Goal: Transaction & Acquisition: Purchase product/service

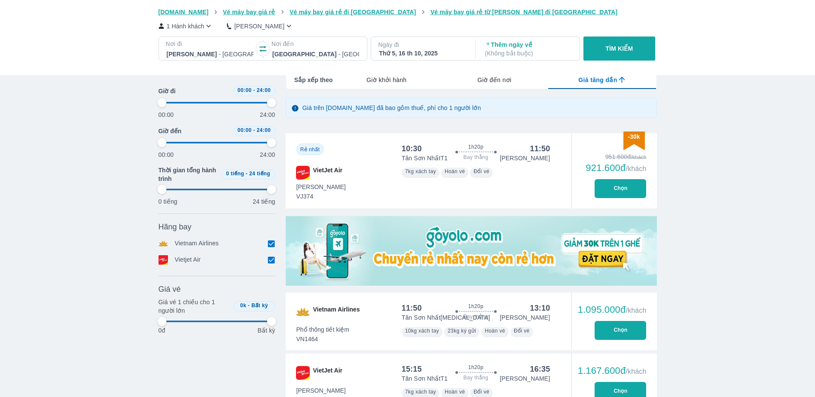
scroll to position [0, 411]
click at [339, 56] on div at bounding box center [315, 54] width 87 height 10
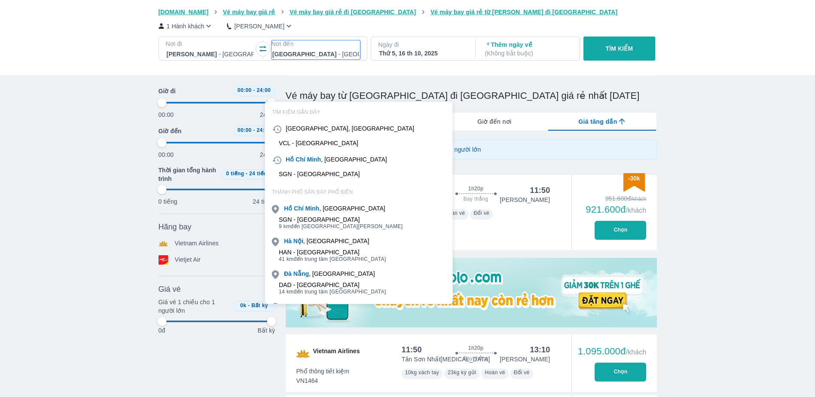
scroll to position [49, 0]
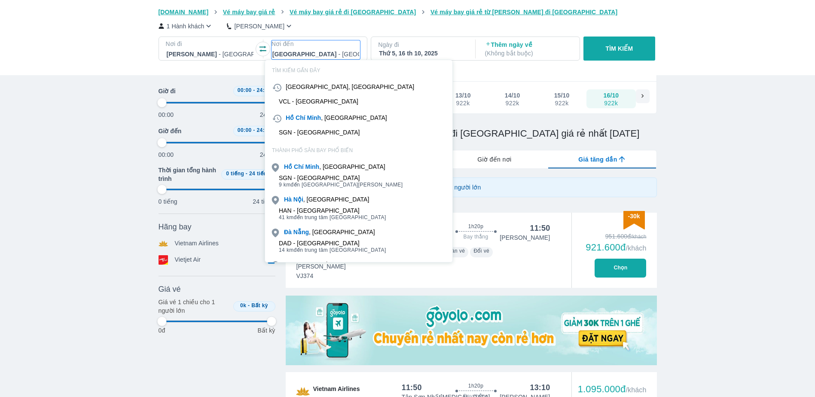
click at [402, 52] on div "Thứ 5, 16 th 10, 2025" at bounding box center [422, 53] width 87 height 9
type input "97.9166666666667"
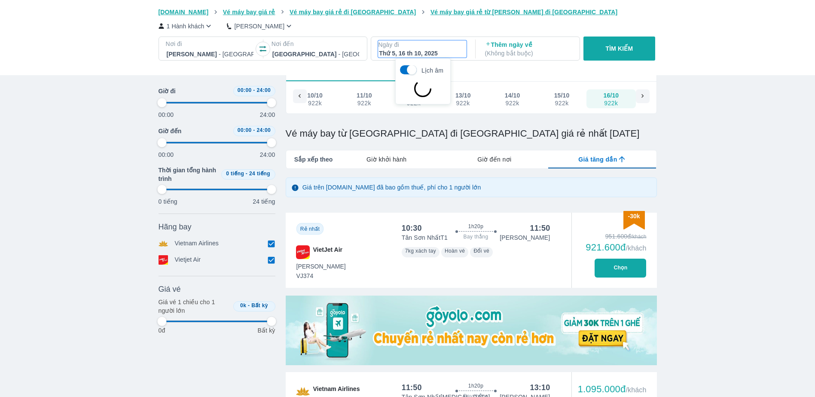
click at [214, 55] on div at bounding box center [210, 54] width 87 height 10
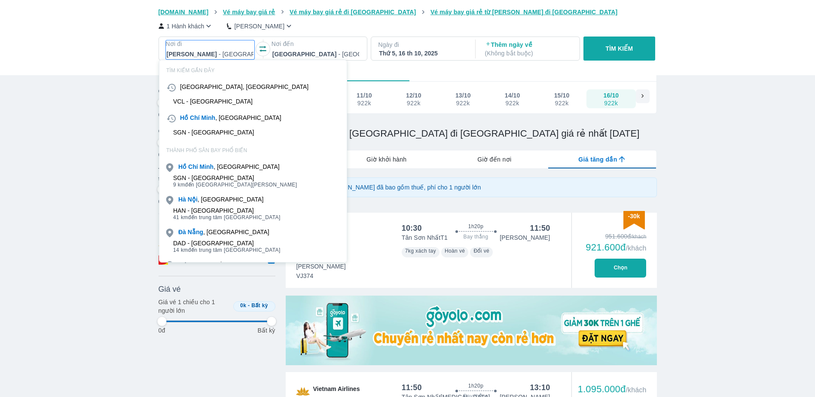
type input "97.9166666666667"
click at [317, 47] on p "Nơi đến" at bounding box center [316, 44] width 89 height 9
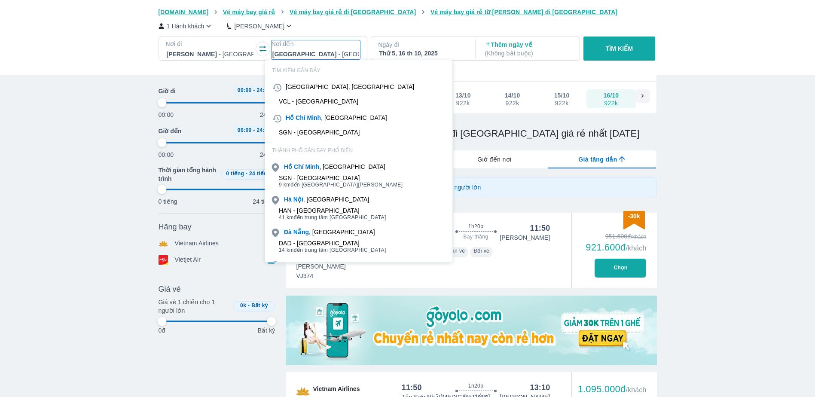
click at [382, 42] on p "Ngày đi" at bounding box center [422, 44] width 89 height 9
type input "97.9166666666667"
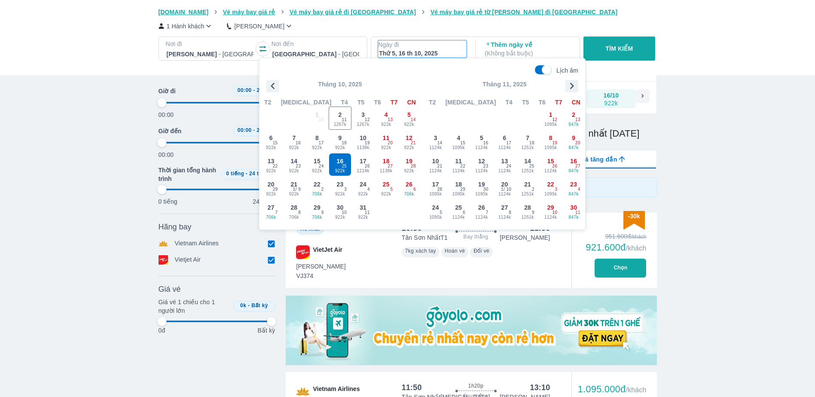
type input "97.9166666666667"
click at [569, 88] on icon "button" at bounding box center [571, 85] width 13 height 13
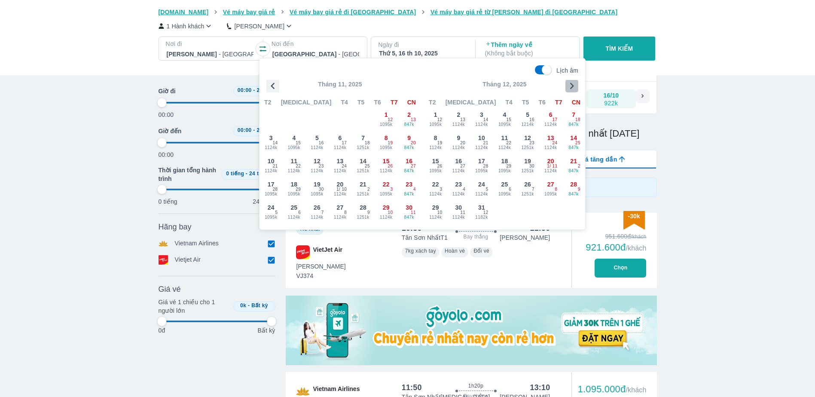
click at [569, 88] on icon "button" at bounding box center [571, 85] width 13 height 13
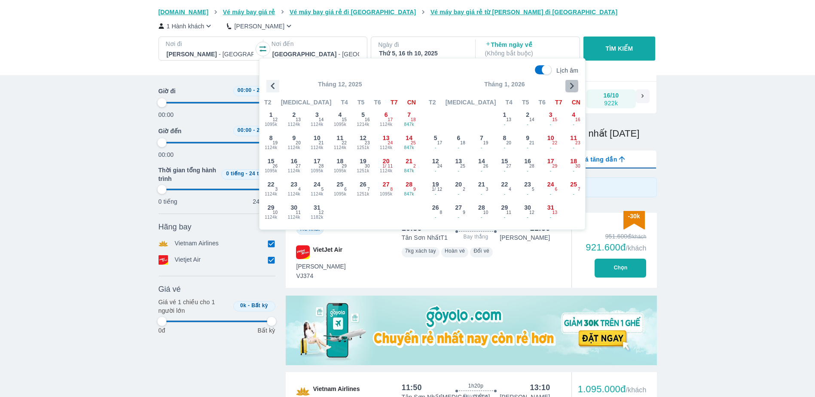
click at [569, 88] on icon "button" at bounding box center [571, 85] width 13 height 13
click at [565, 84] on p "Tháng 2, 2026" at bounding box center [504, 84] width 161 height 9
click at [568, 86] on icon "button" at bounding box center [571, 85] width 13 height 13
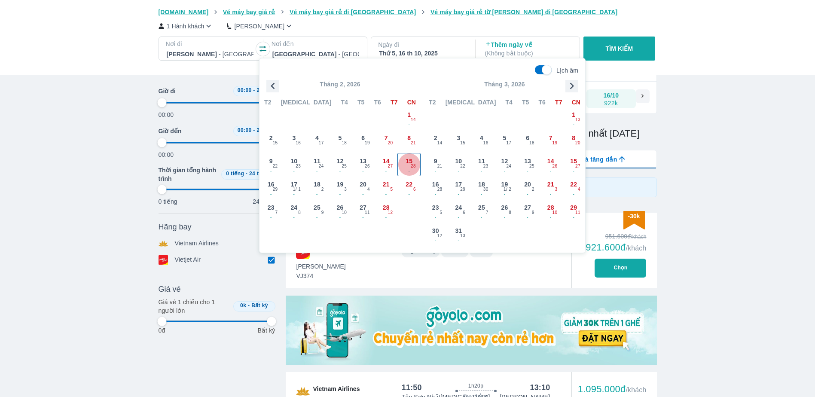
click at [407, 166] on div "15 - 28" at bounding box center [409, 164] width 22 height 22
type input "97.9166666666667"
checkbox input "false"
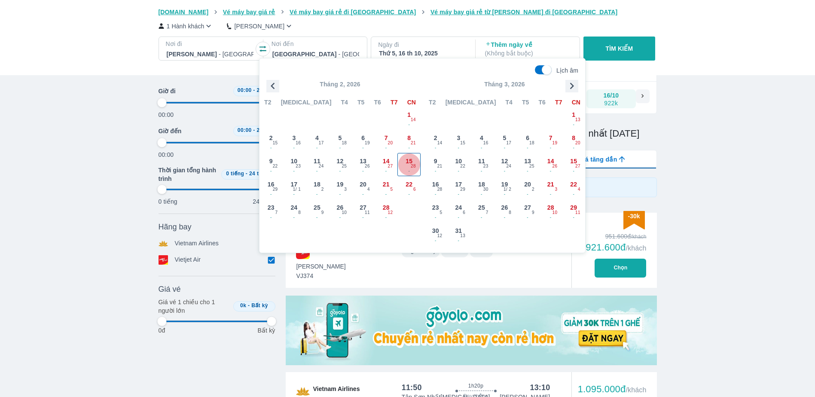
checkbox input "false"
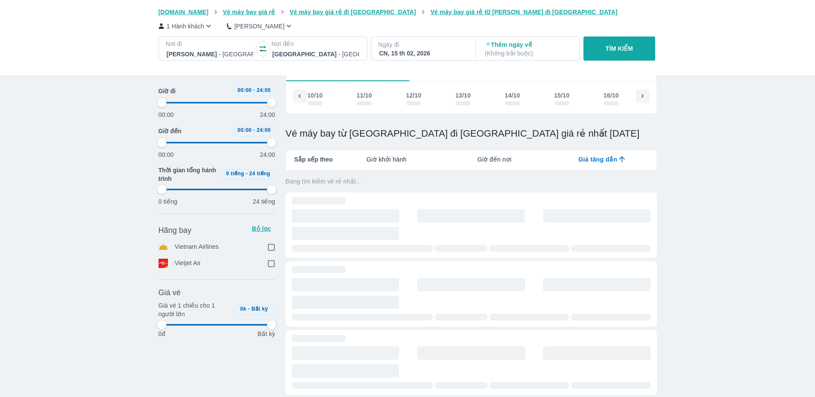
scroll to position [0, 6434]
type input "97.9166666666667"
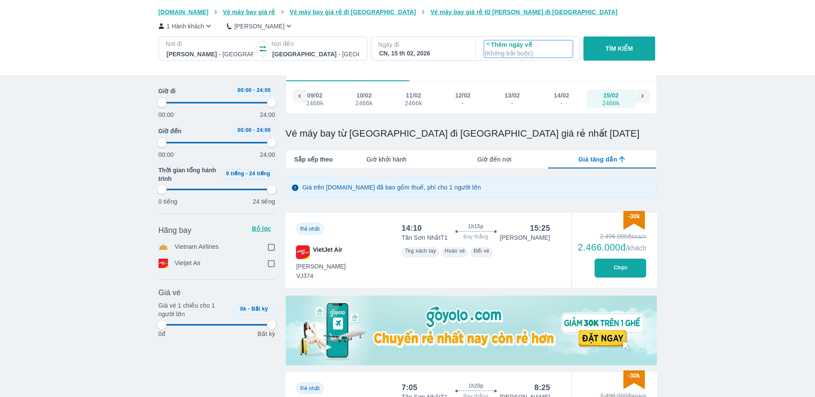
click at [507, 53] on p "( Không bắt buộc )" at bounding box center [528, 53] width 87 height 9
type input "97.9166666666667"
checkbox input "true"
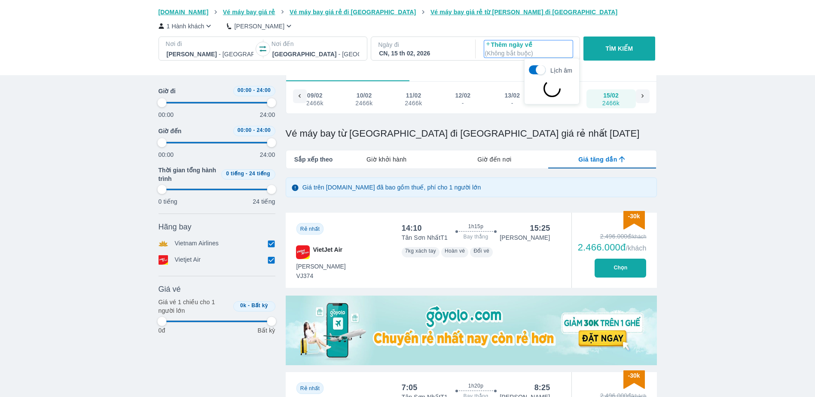
checkbox input "true"
type input "97.9166666666667"
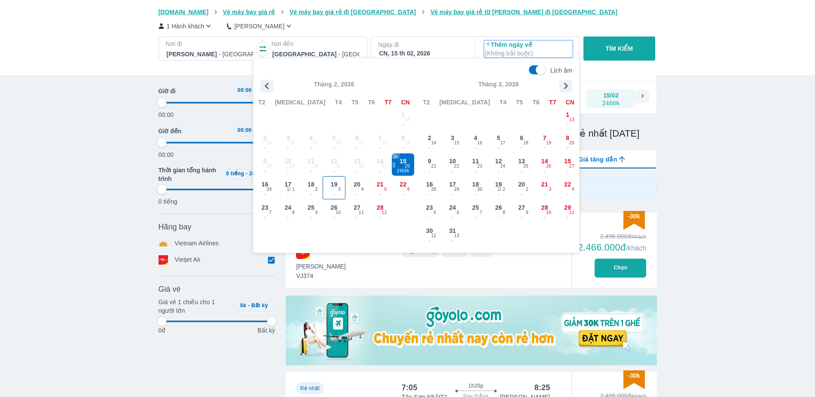
type input "97.9166666666667"
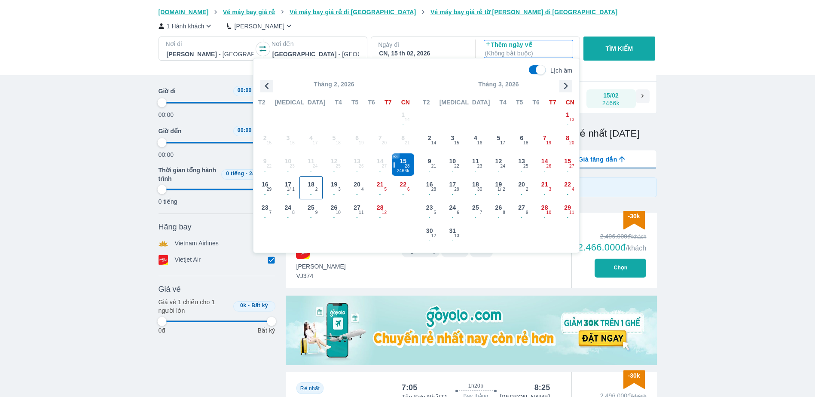
type input "97.9166666666667"
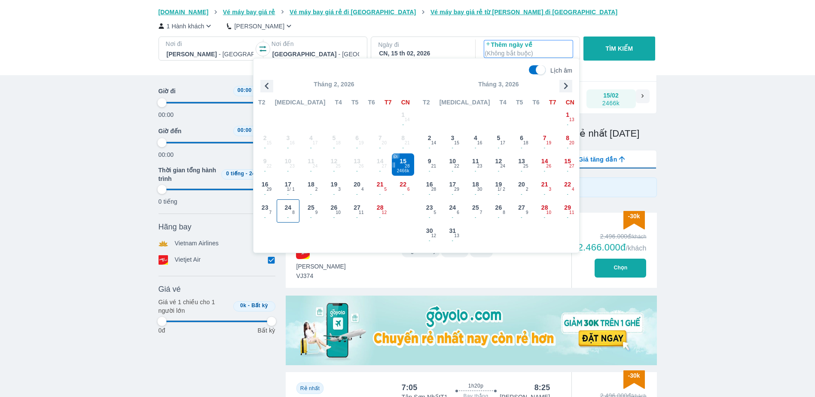
type input "97.9166666666667"
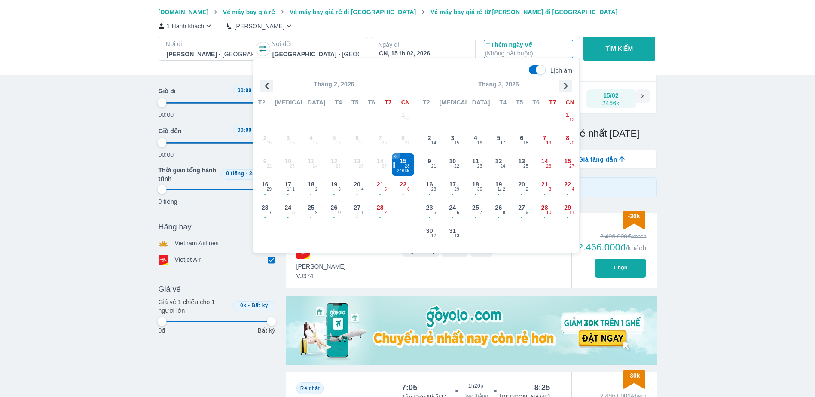
type input "97.9166666666667"
click at [286, 210] on span "24" at bounding box center [287, 207] width 7 height 9
type input "97.9166666666667"
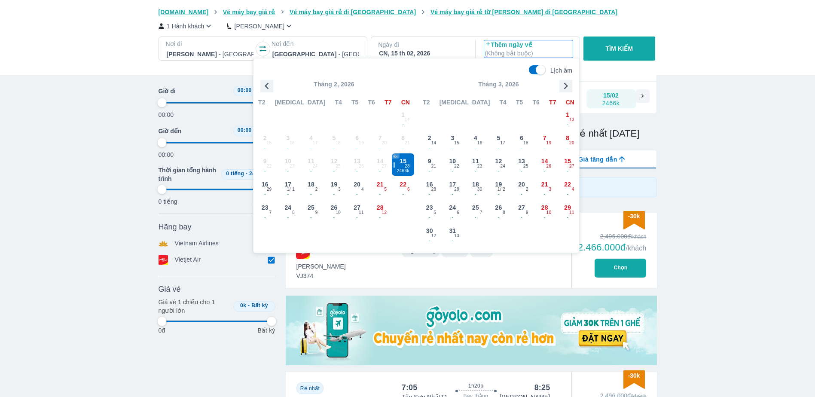
type input "97.9166666666667"
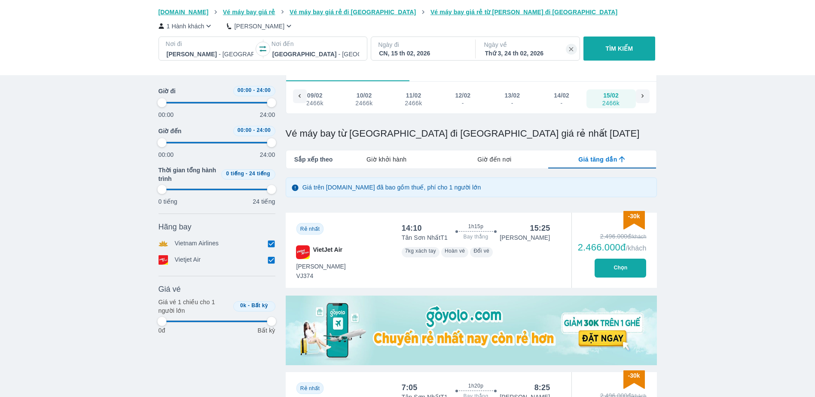
type input "97.9166666666667"
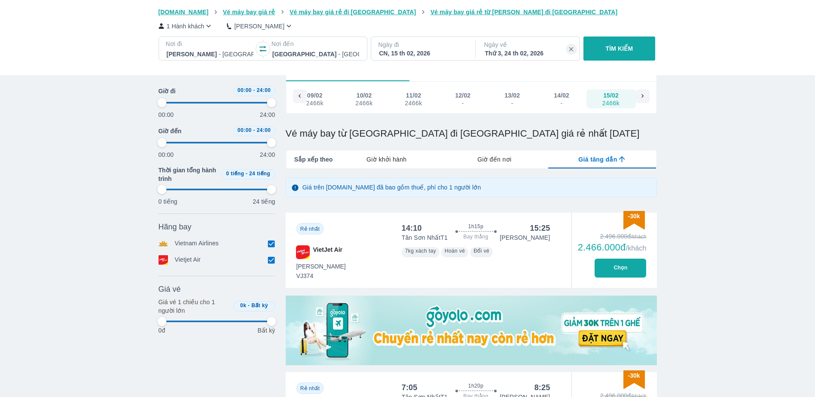
type input "97.9166666666667"
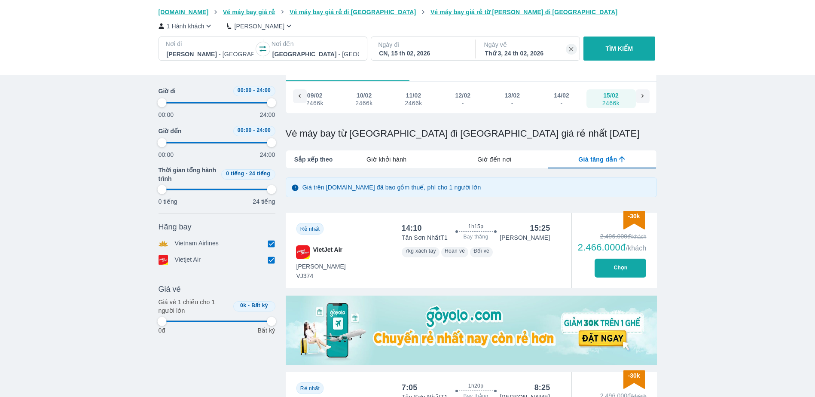
type input "97.9166666666667"
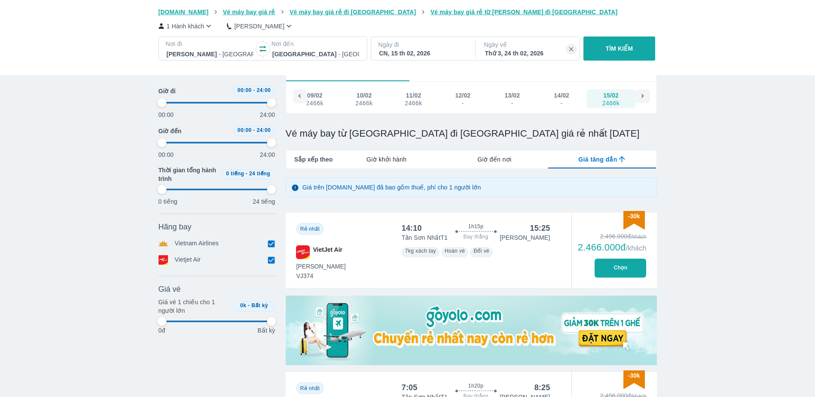
type input "97.9166666666667"
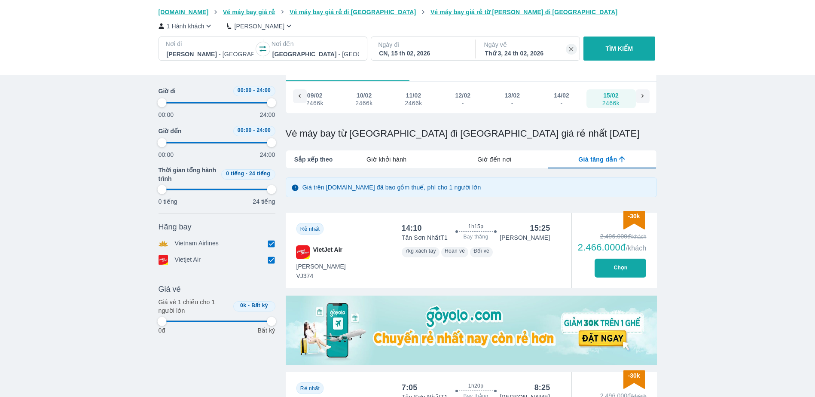
type input "97.9166666666667"
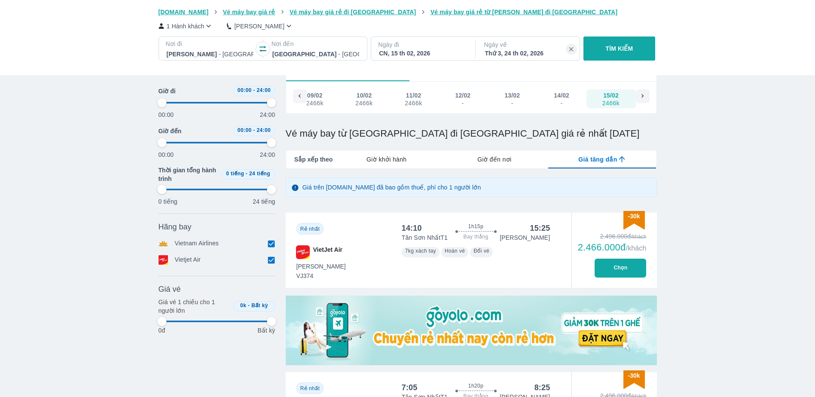
type input "97.9166666666667"
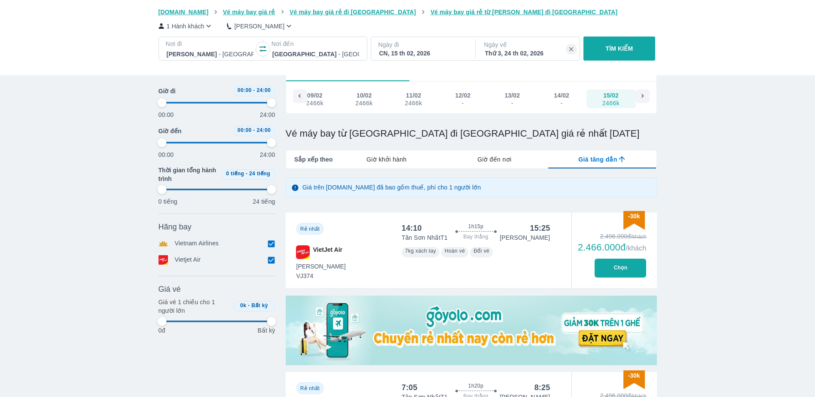
type input "97.9166666666667"
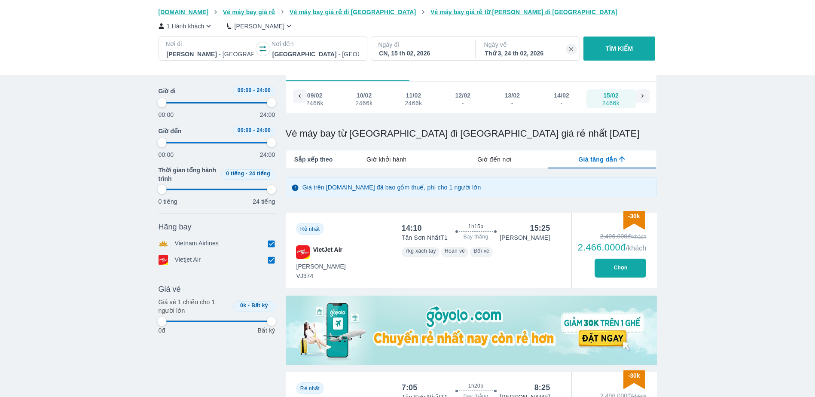
type input "97.9166666666667"
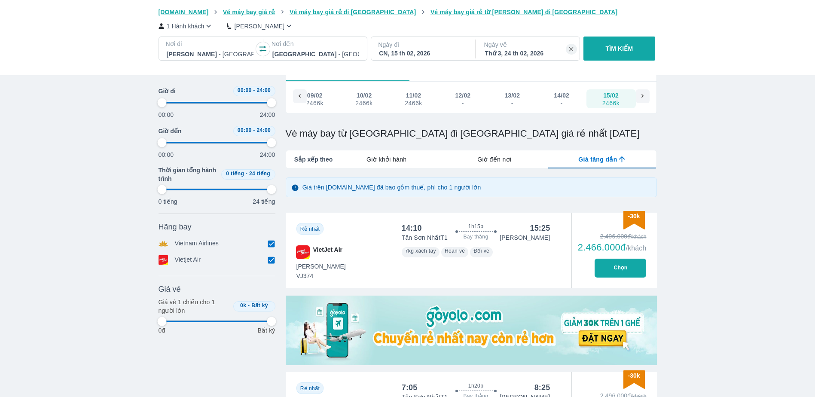
type input "97.9166666666667"
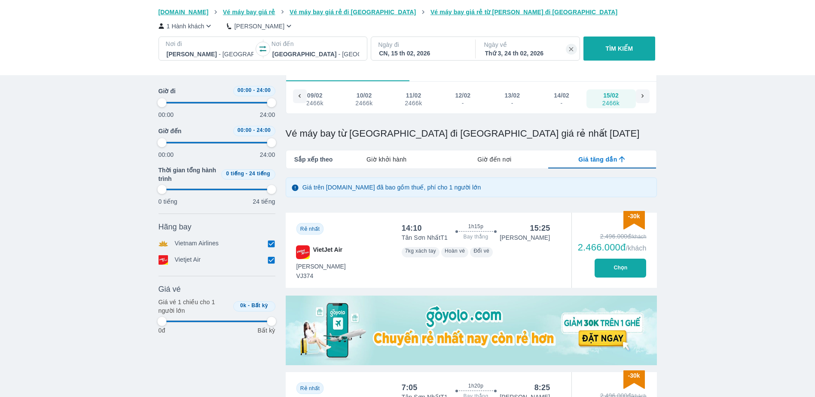
type input "97.9166666666667"
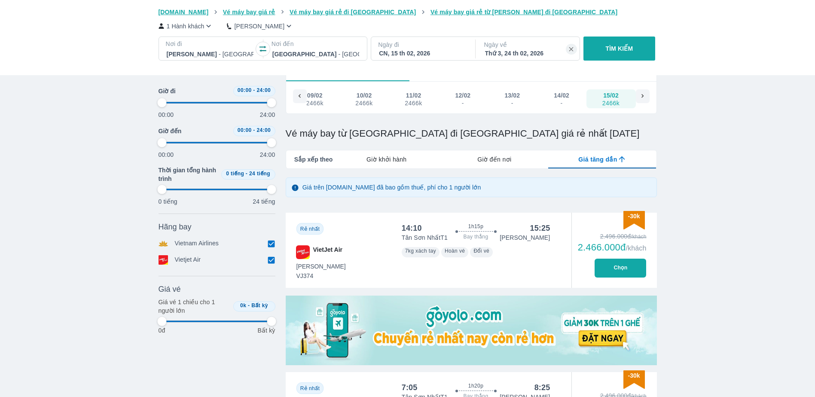
type input "97.9166666666667"
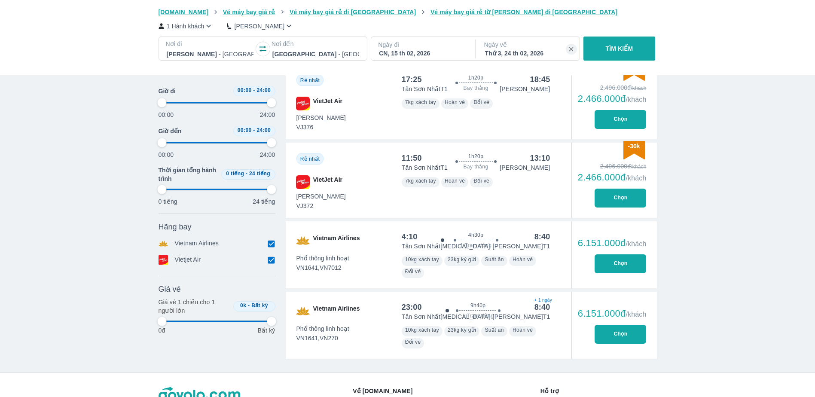
type input "97.9166666666667"
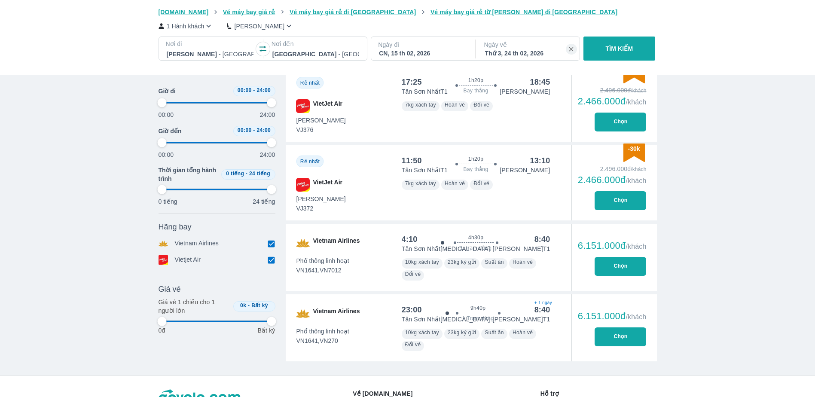
scroll to position [135, 0]
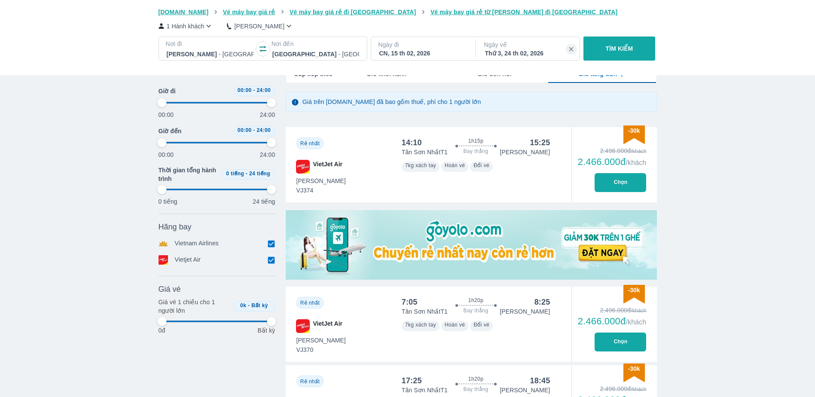
type input "97.9166666666667"
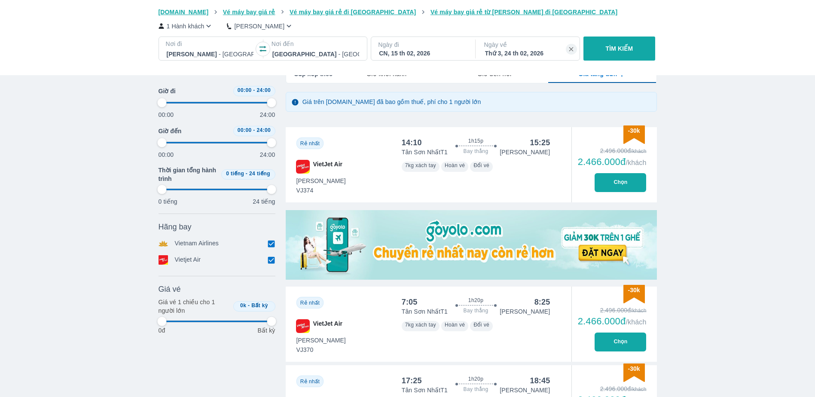
type input "97.9166666666667"
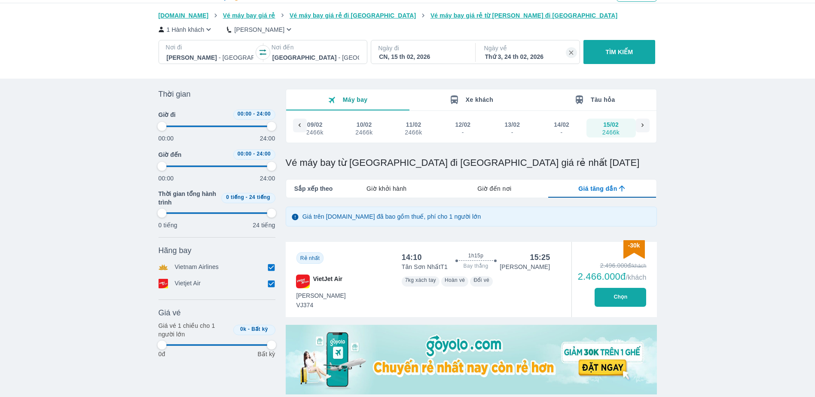
scroll to position [6, 0]
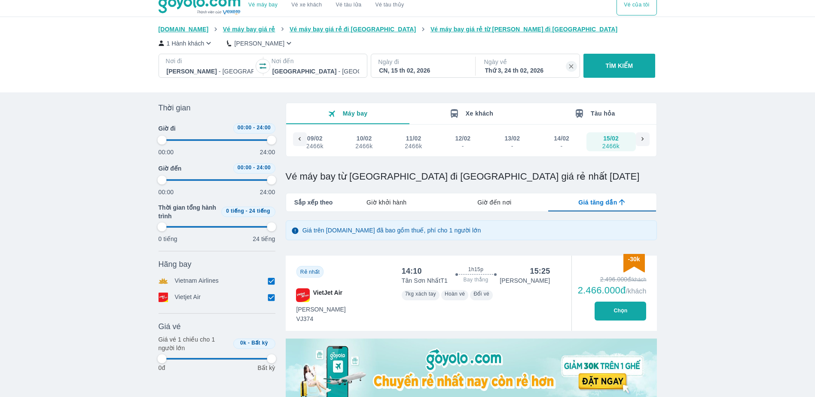
type input "97.9166666666667"
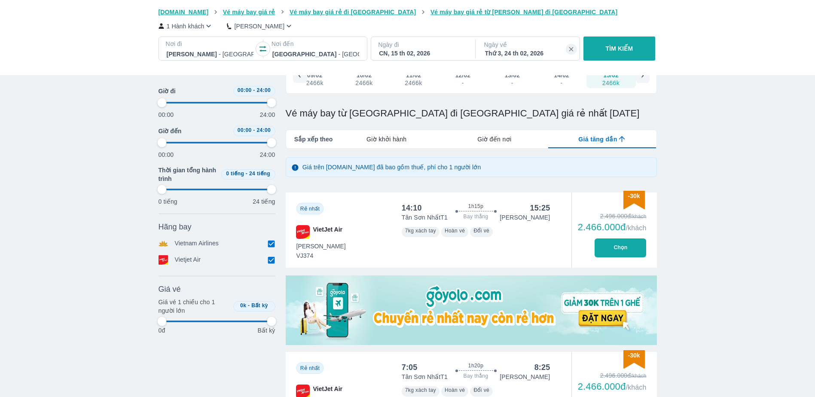
type input "97.9166666666667"
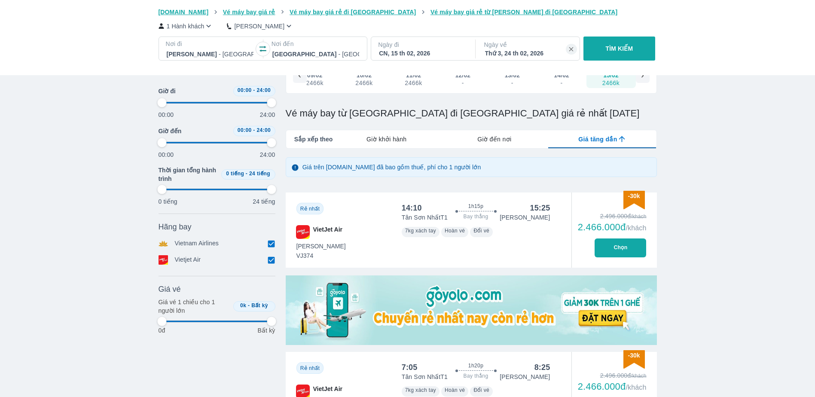
type input "97.9166666666667"
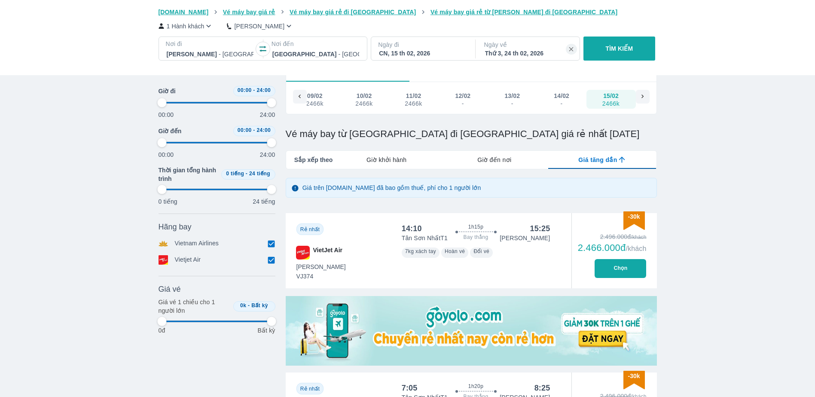
scroll to position [0, 0]
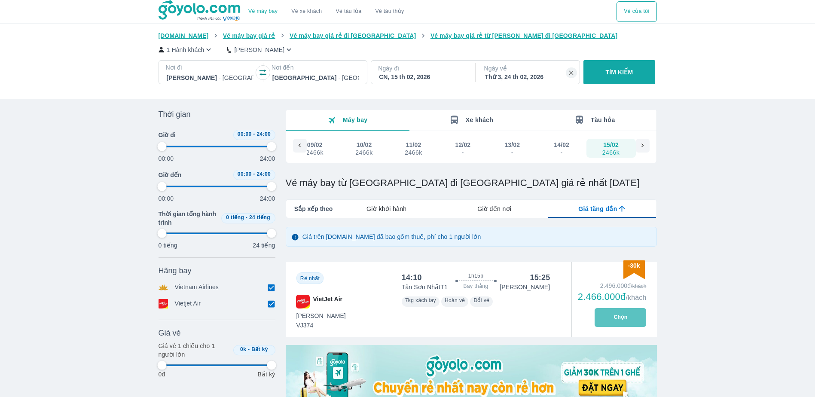
click at [611, 318] on button "Chọn" at bounding box center [621, 317] width 52 height 19
type input "97.9166666666667"
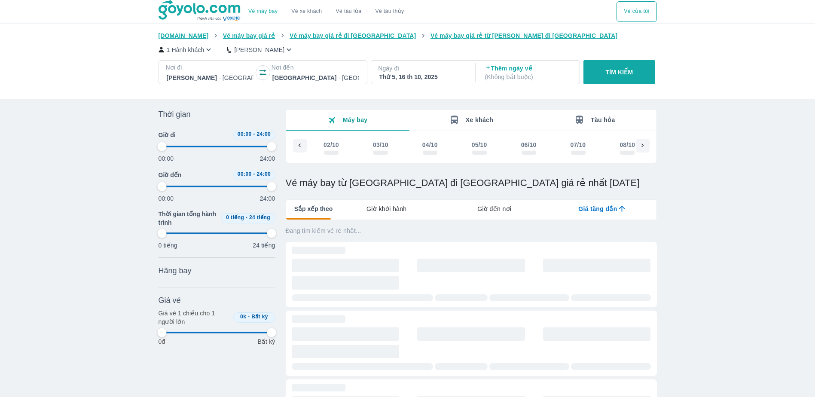
scroll to position [0, 446]
type input "97.9166666666667"
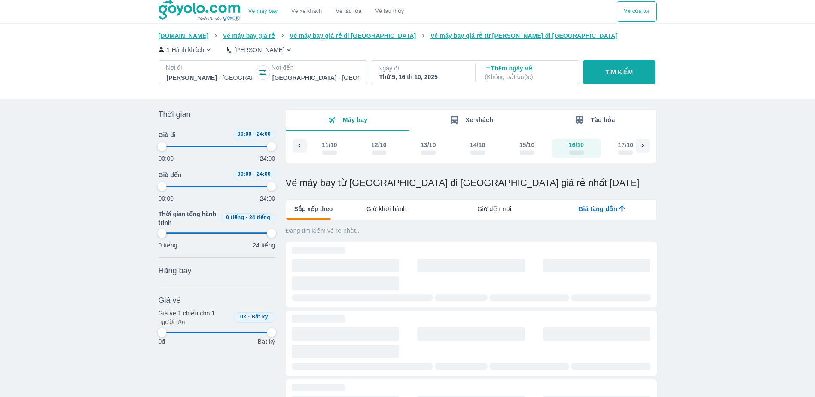
type input "97.9166666666667"
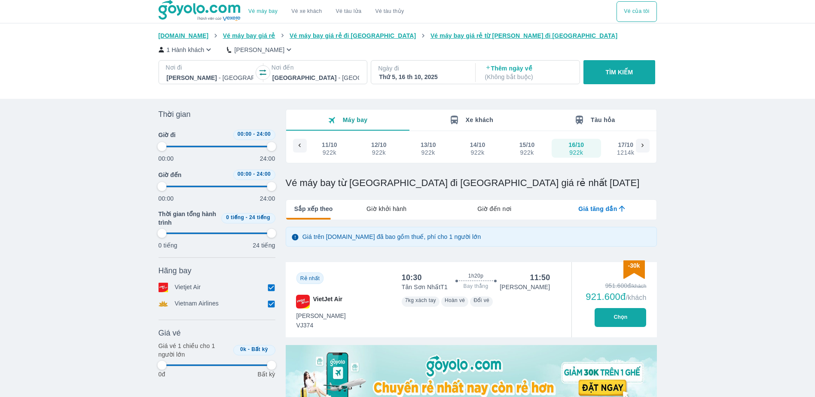
type input "97.9166666666667"
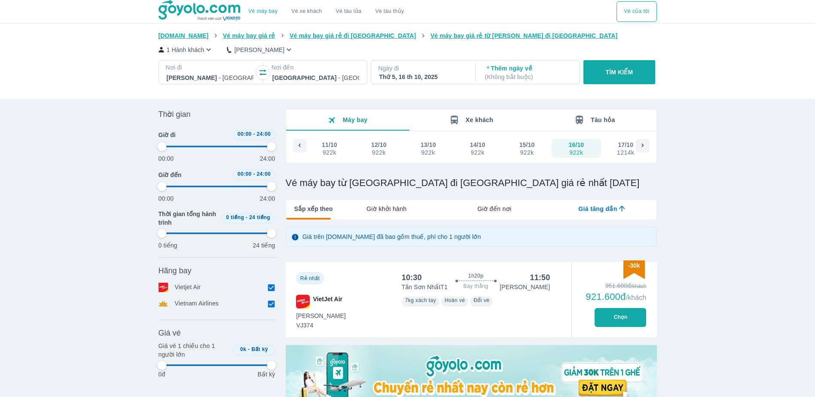
type input "97.9166666666667"
click at [508, 74] on p "( Không bắt buộc )" at bounding box center [528, 77] width 87 height 9
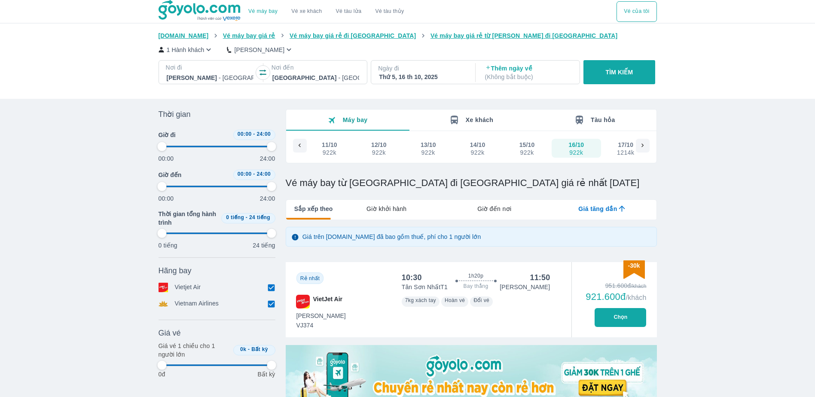
type input "97.9166666666667"
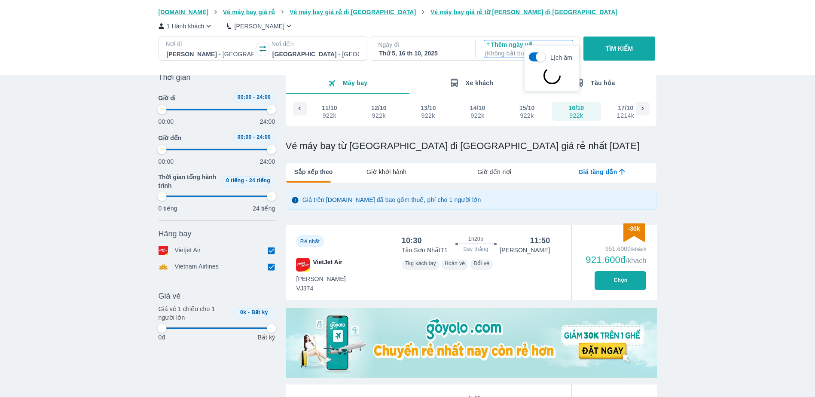
scroll to position [49, 0]
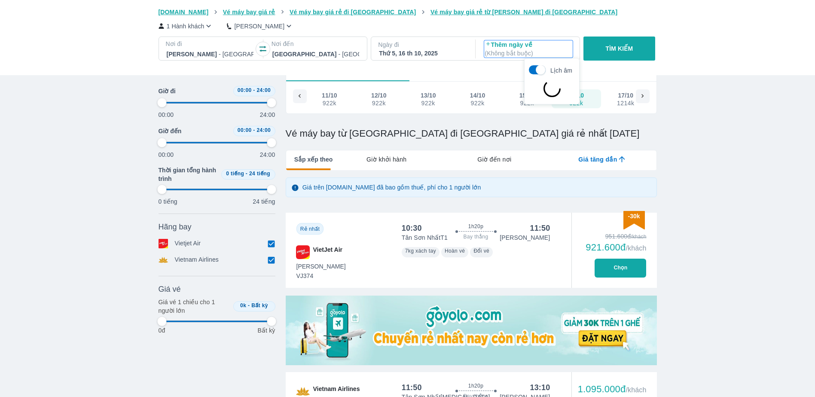
type input "97.9166666666667"
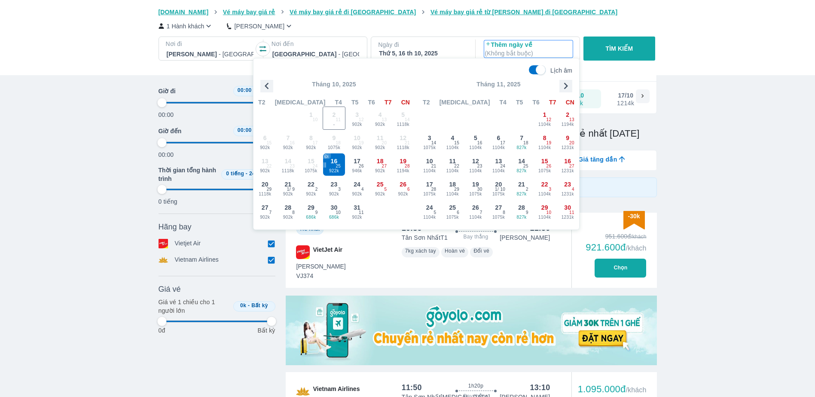
type input "97.9166666666667"
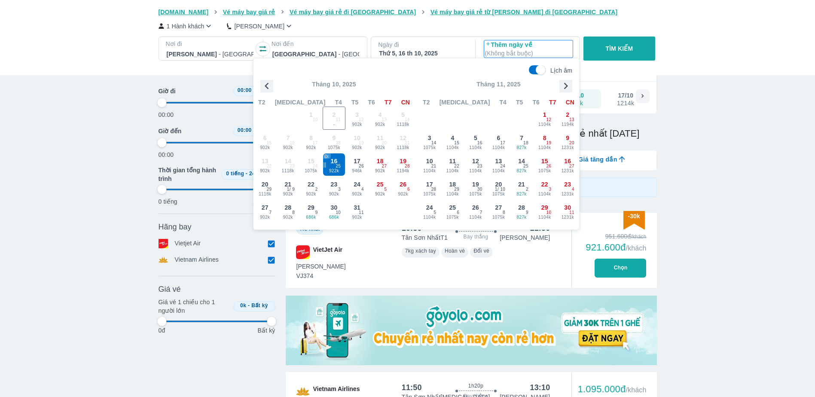
type input "97.9166666666667"
click at [443, 54] on div "Thứ 5, 16 th 10, 2025" at bounding box center [422, 53] width 87 height 9
type input "97.9166666666667"
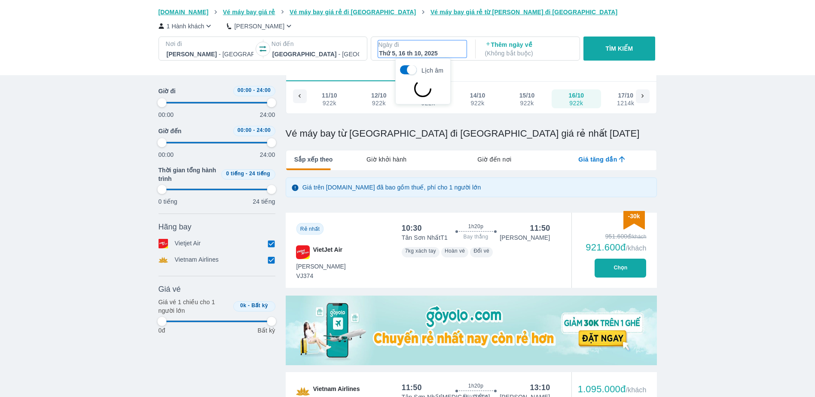
type input "97.9166666666667"
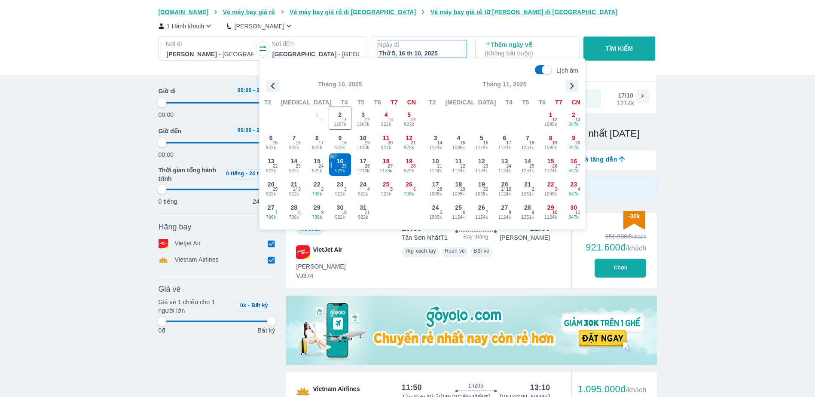
click at [568, 86] on icon "button" at bounding box center [571, 85] width 13 height 13
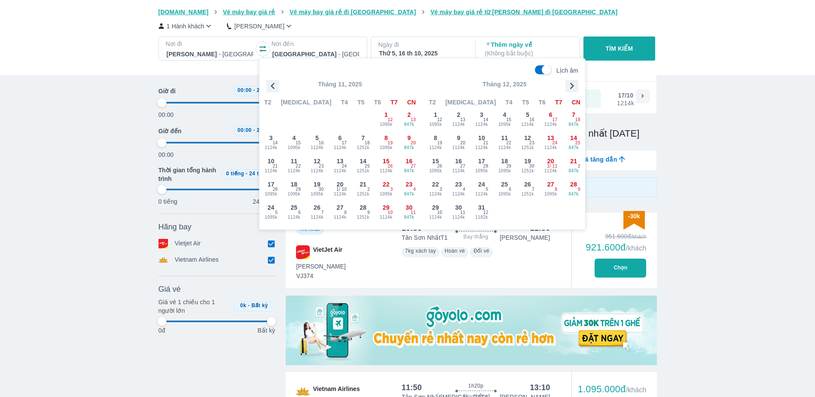
click at [569, 86] on icon "button" at bounding box center [571, 85] width 13 height 13
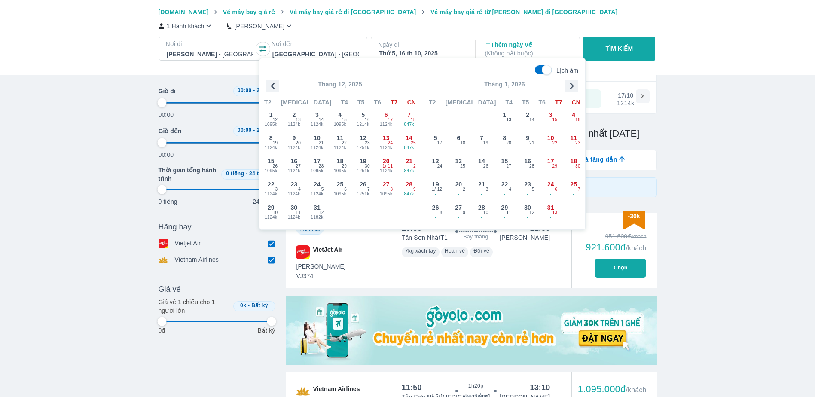
type input "97.9166666666667"
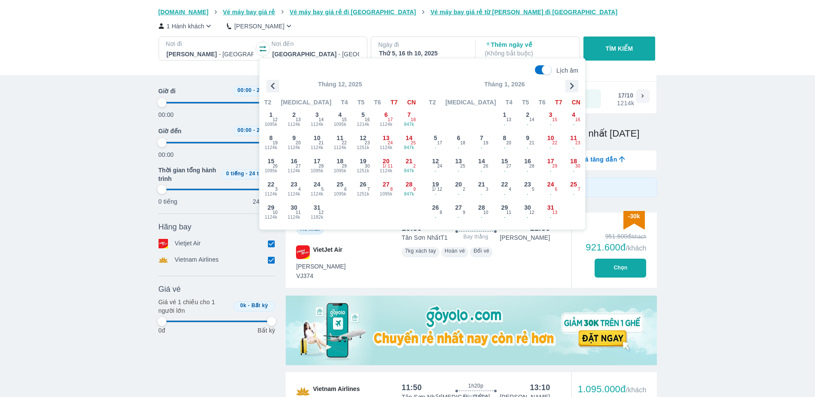
type input "97.9166666666667"
click at [569, 86] on icon "button" at bounding box center [571, 85] width 13 height 13
type input "97.9166666666667"
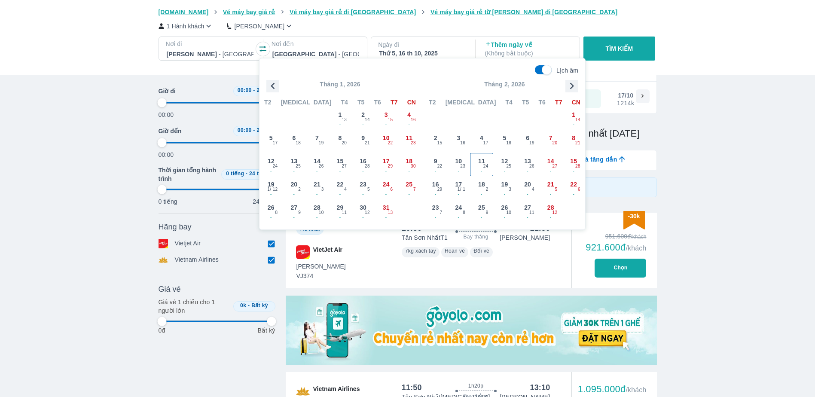
type input "97.9166666666667"
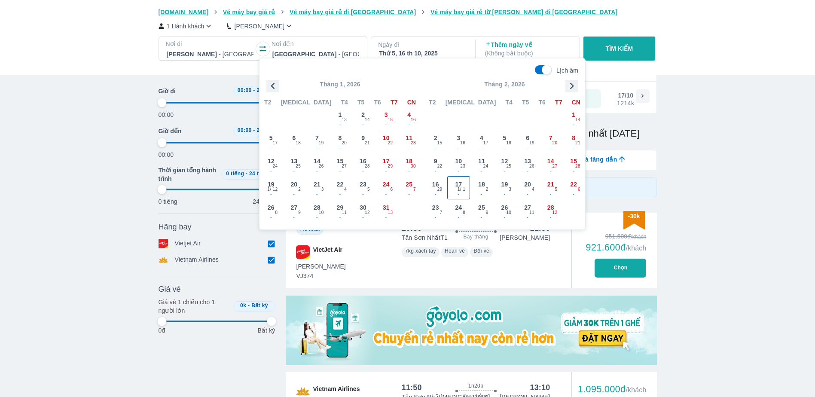
type input "97.9166666666667"
click at [571, 168] on span "-" at bounding box center [573, 171] width 22 height 7
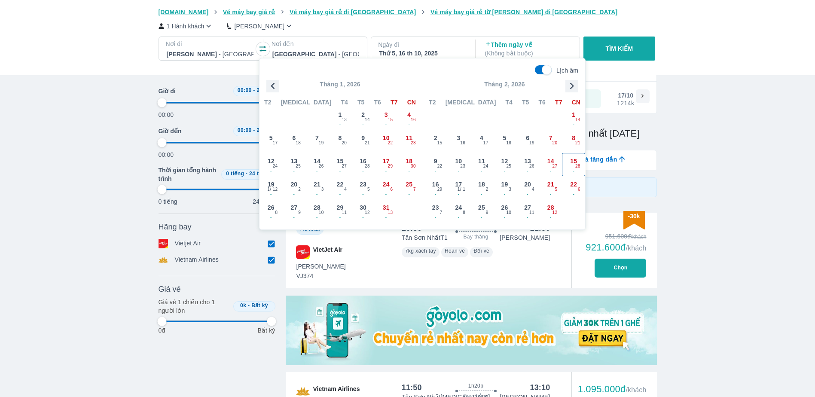
type input "97.9166666666667"
checkbox input "false"
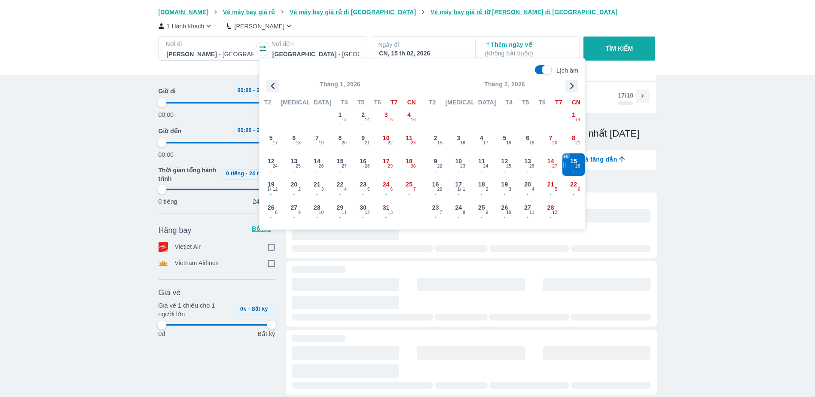
scroll to position [0, 6434]
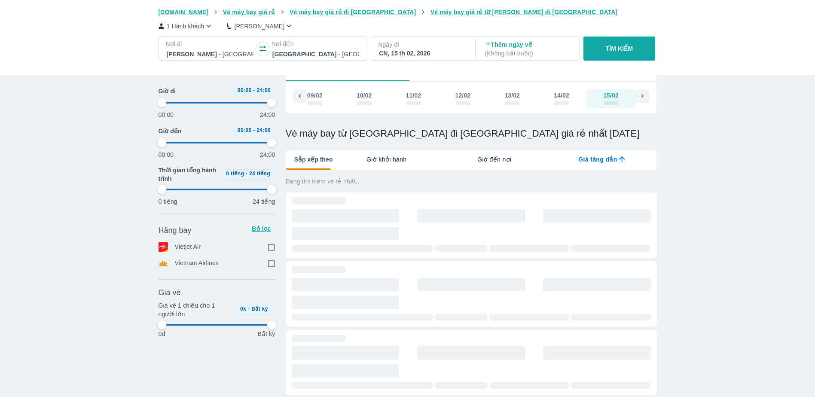
type input "97.9166666666667"
checkbox input "true"
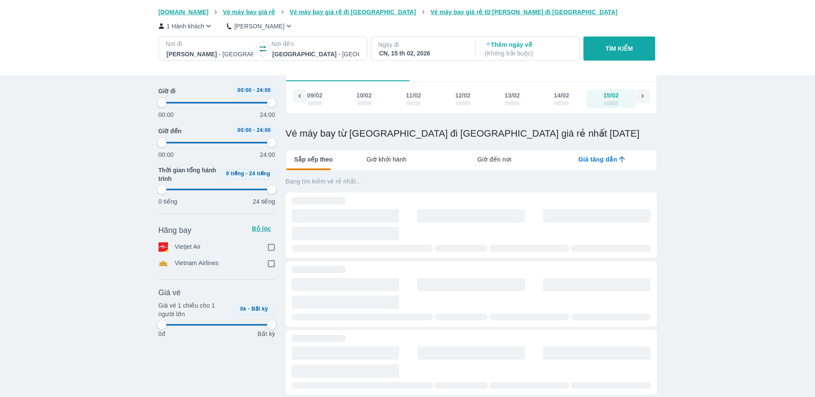
type input "97.9166666666667"
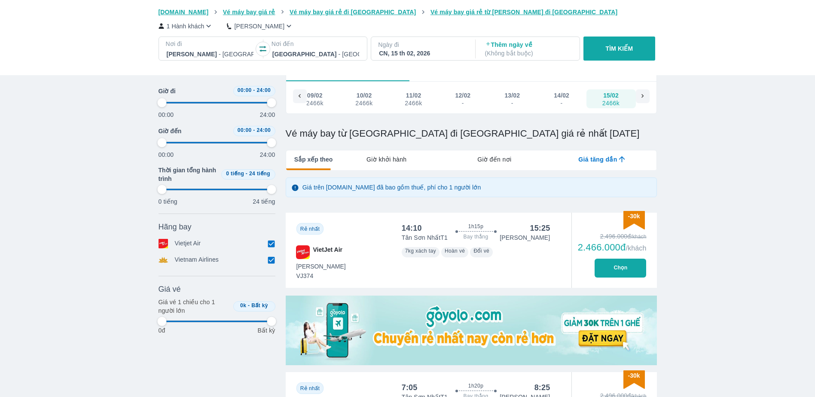
click at [517, 51] on p "( Không bắt buộc )" at bounding box center [528, 53] width 87 height 9
type input "97.9166666666667"
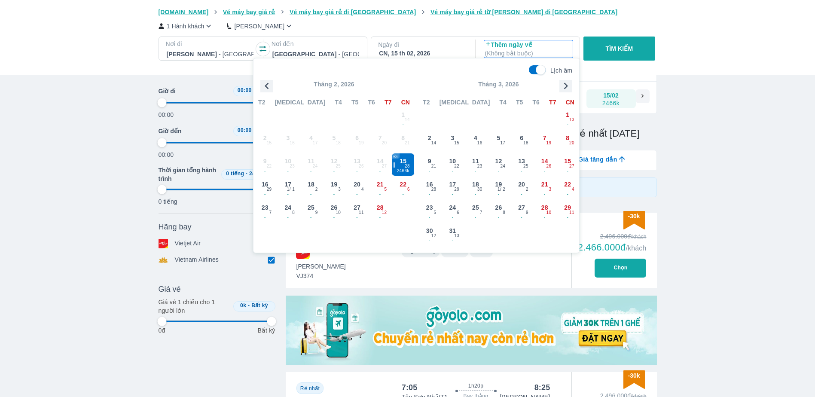
type input "97.9166666666667"
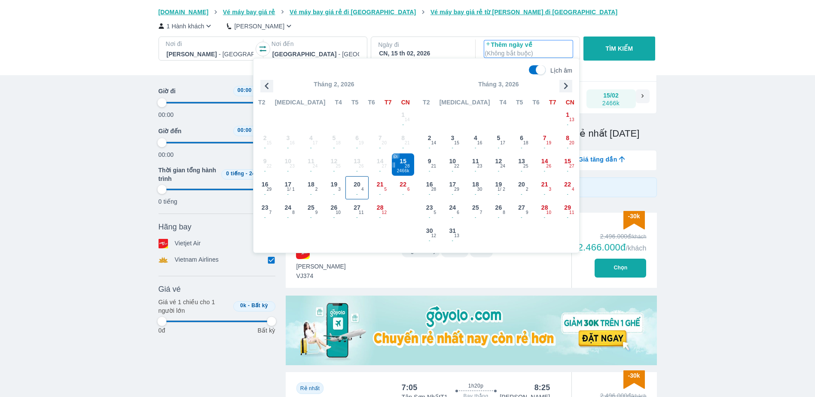
type input "97.9166666666667"
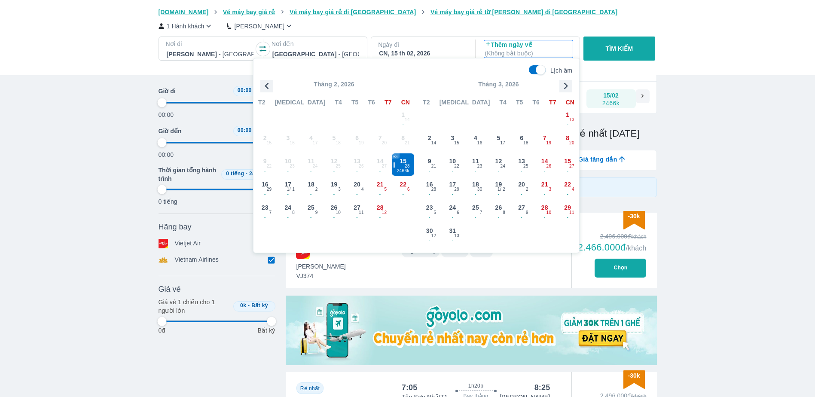
type input "97.9166666666667"
click at [293, 207] on div "24 - 8" at bounding box center [288, 211] width 22 height 22
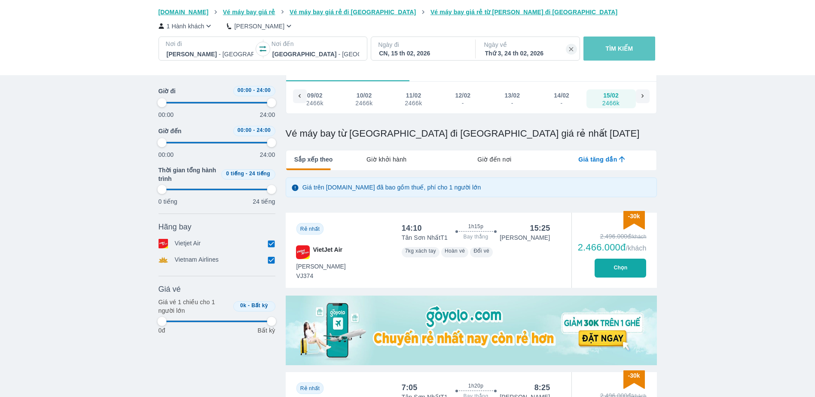
click at [628, 49] on p "TÌM KIẾM" at bounding box center [619, 48] width 27 height 9
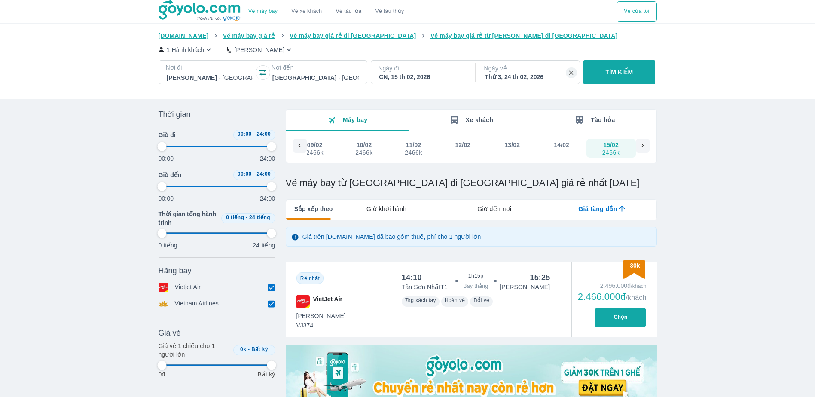
click at [608, 316] on button "Chọn" at bounding box center [621, 317] width 52 height 19
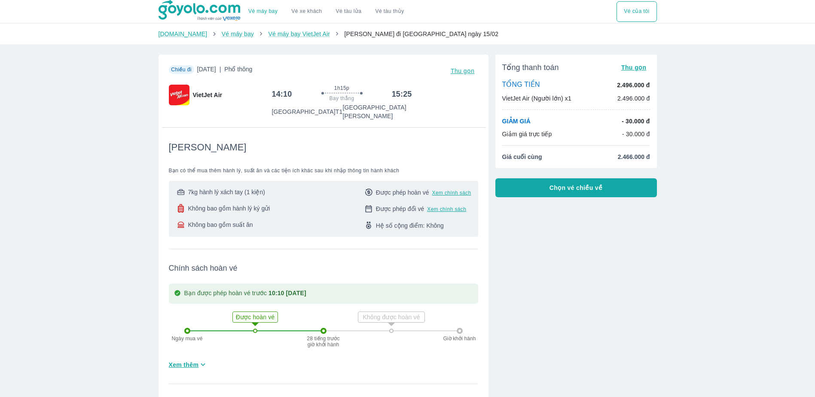
click at [574, 189] on span "Chọn vé chiều về" at bounding box center [576, 187] width 53 height 9
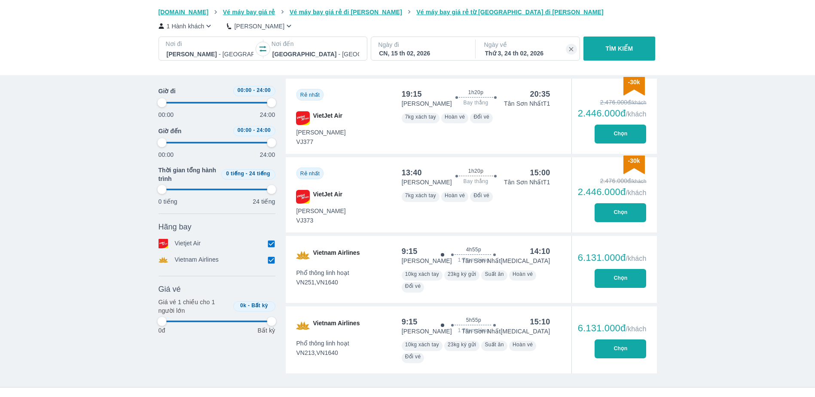
scroll to position [345, 0]
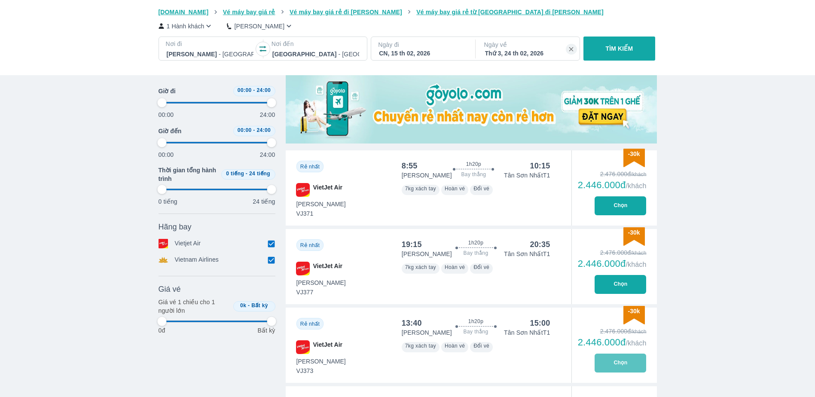
click at [598, 365] on button "Chọn" at bounding box center [621, 363] width 52 height 19
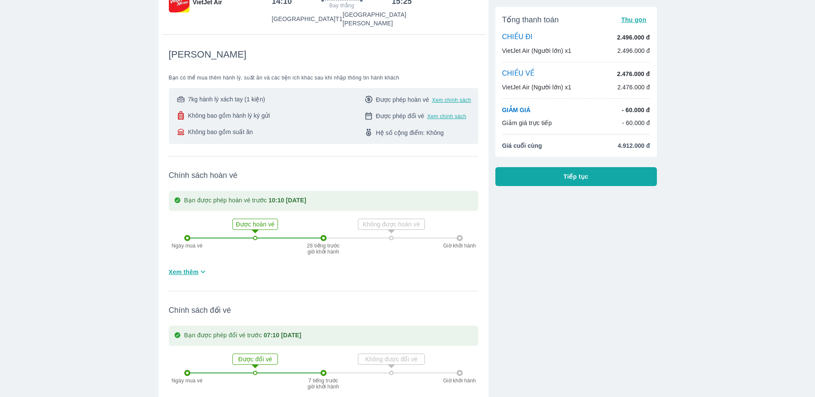
scroll to position [43, 0]
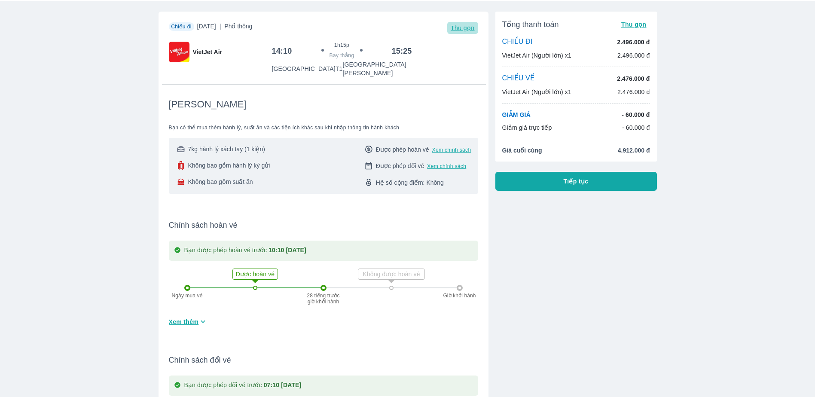
click at [454, 27] on span "Thu gọn" at bounding box center [463, 27] width 24 height 7
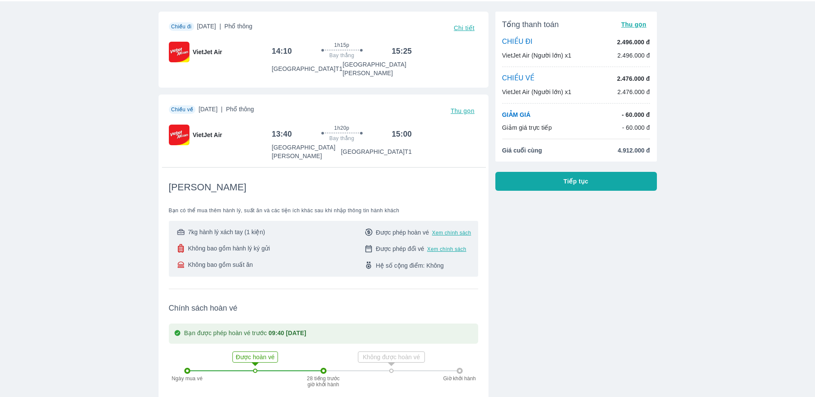
click at [464, 107] on span "Thu gọn" at bounding box center [463, 110] width 24 height 7
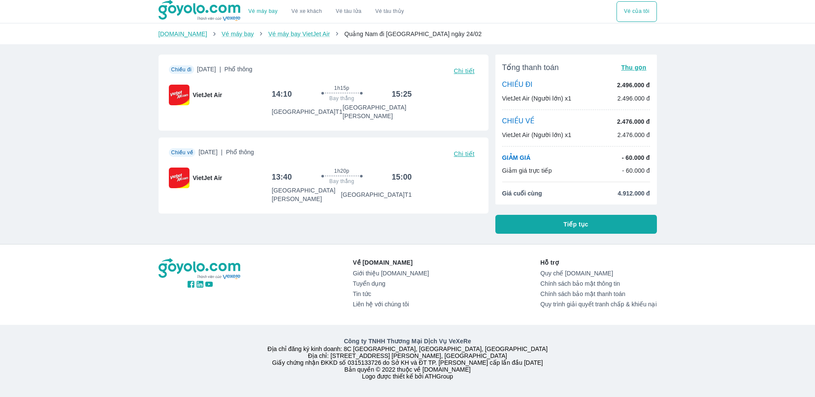
scroll to position [0, 0]
click at [222, 35] on link "Vé máy bay" at bounding box center [238, 34] width 32 height 7
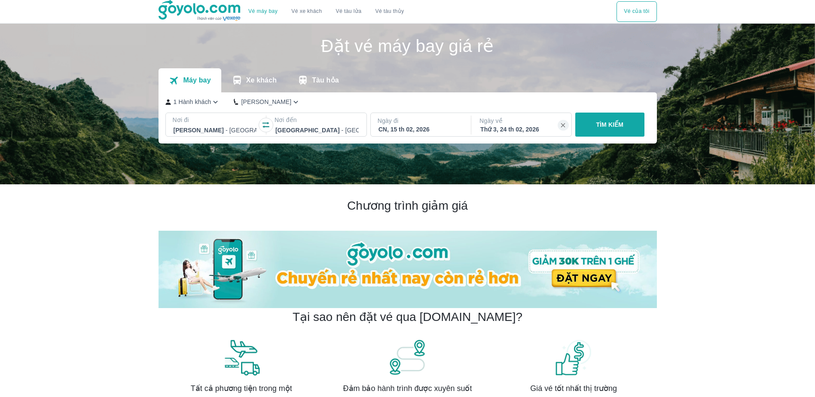
click at [315, 128] on div at bounding box center [316, 130] width 83 height 10
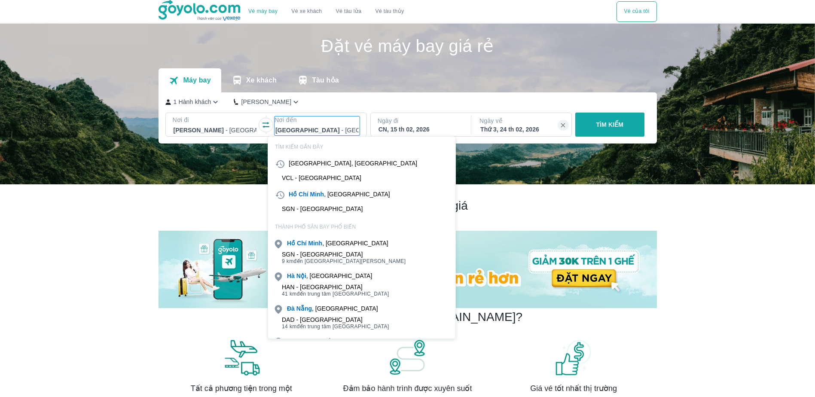
scroll to position [49, 0]
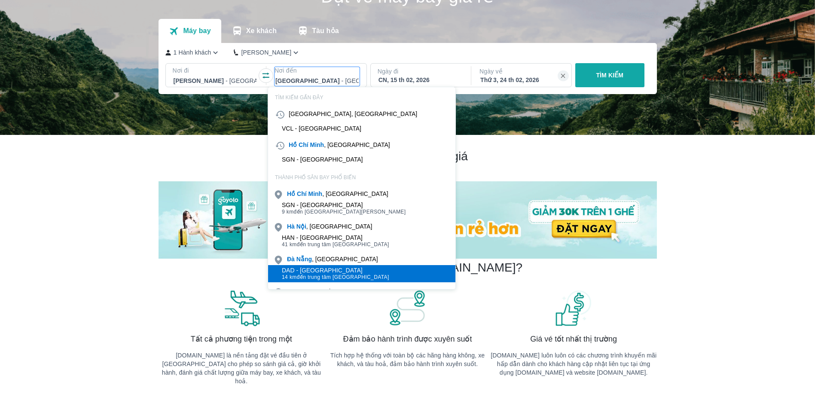
click at [337, 278] on span "14 km đến trung tâm Đà Nẵng" at bounding box center [335, 277] width 107 height 7
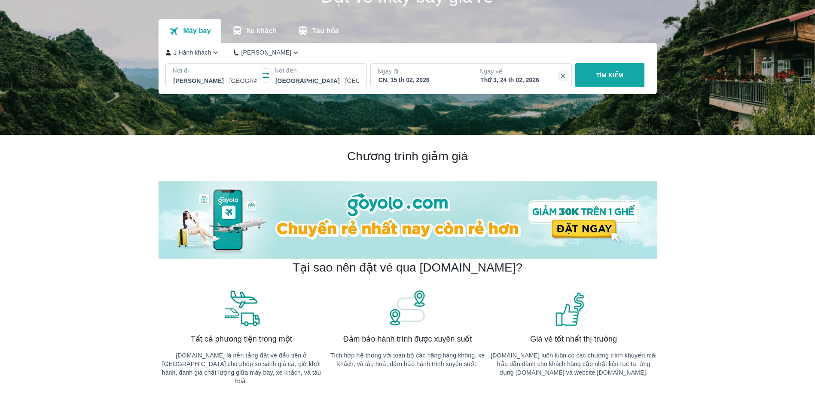
click at [431, 86] on div "Ngày đi CN, 15 th 02, 2026" at bounding box center [420, 76] width 99 height 24
click at [432, 79] on div "CN, 15 th 02, 2026" at bounding box center [420, 80] width 83 height 9
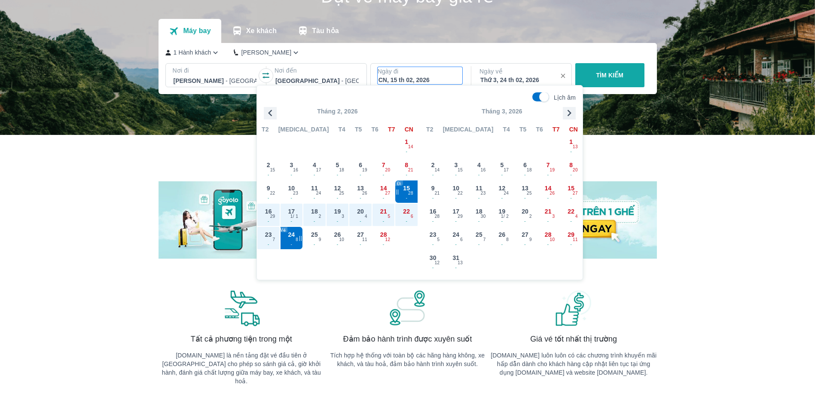
click at [566, 77] on icon "button" at bounding box center [563, 76] width 8 height 8
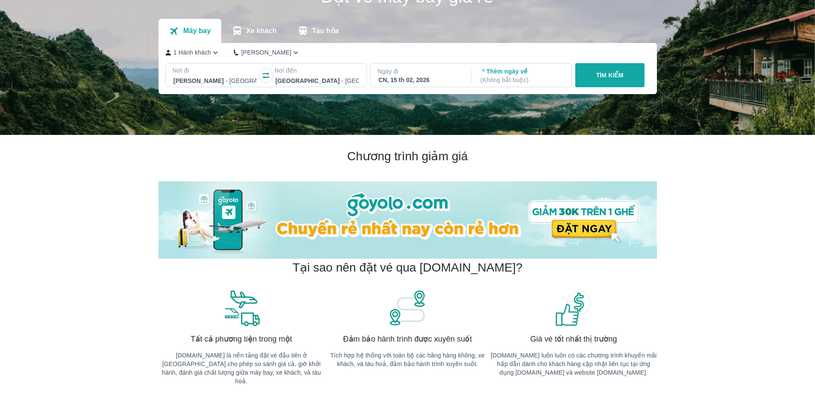
click at [443, 80] on div "CN, 15 th 02, 2026" at bounding box center [420, 80] width 83 height 9
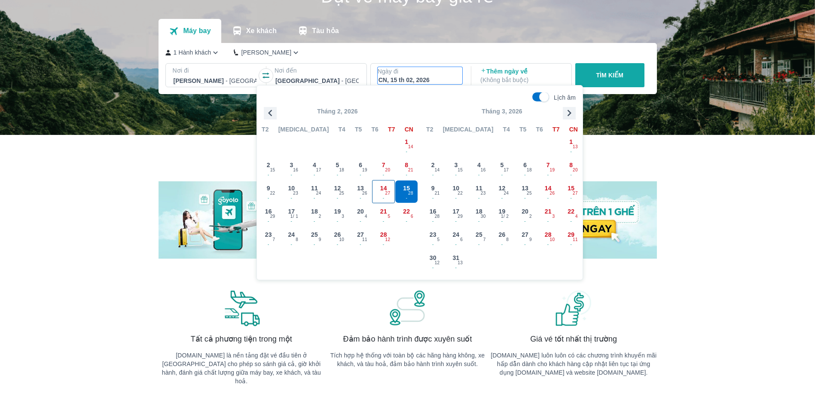
click at [384, 191] on span "14" at bounding box center [383, 188] width 7 height 9
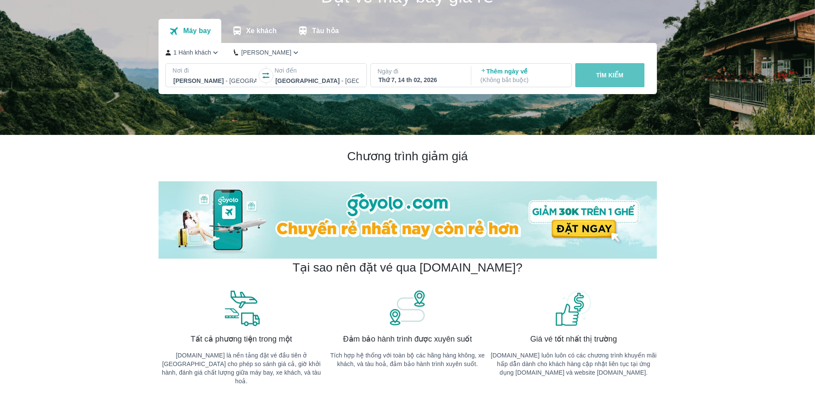
click at [596, 73] on p "TÌM KIẾM" at bounding box center [609, 75] width 27 height 9
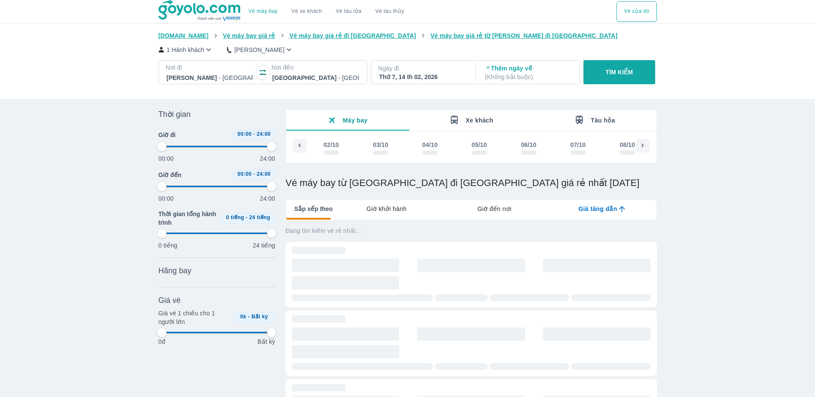
scroll to position [0, 6664]
type input "97.9166666666667"
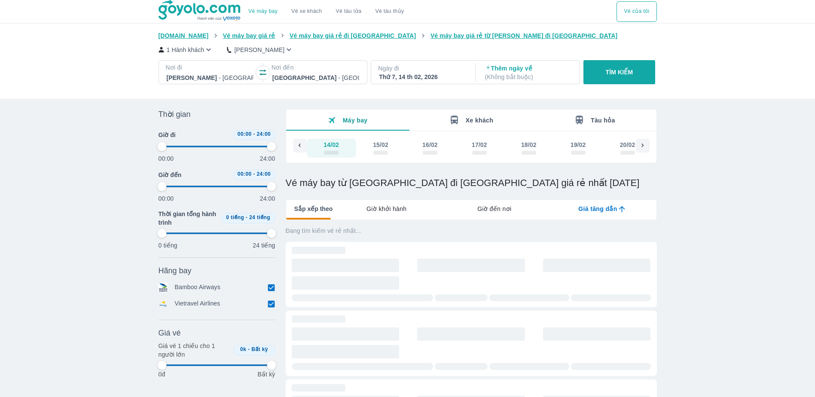
type input "97.9166666666667"
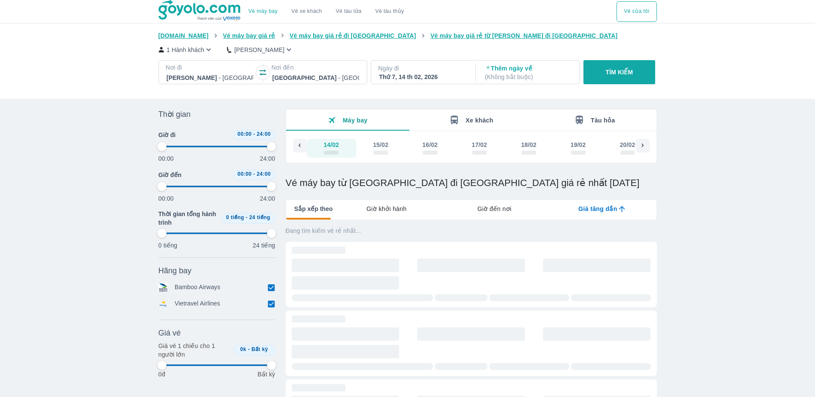
type input "97.9166666666667"
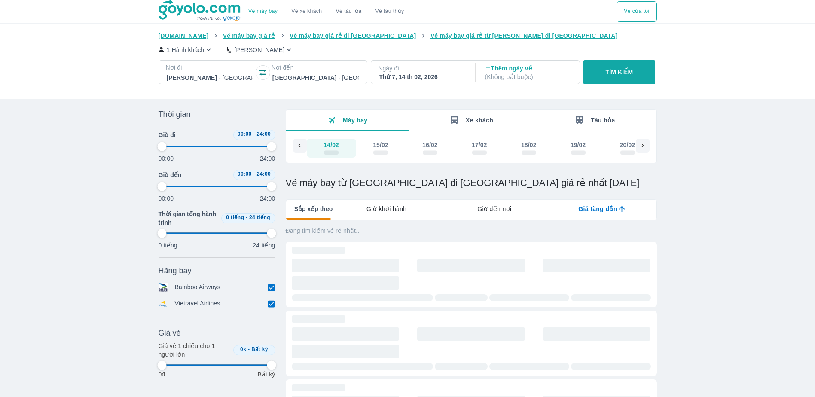
type input "97.9166666666667"
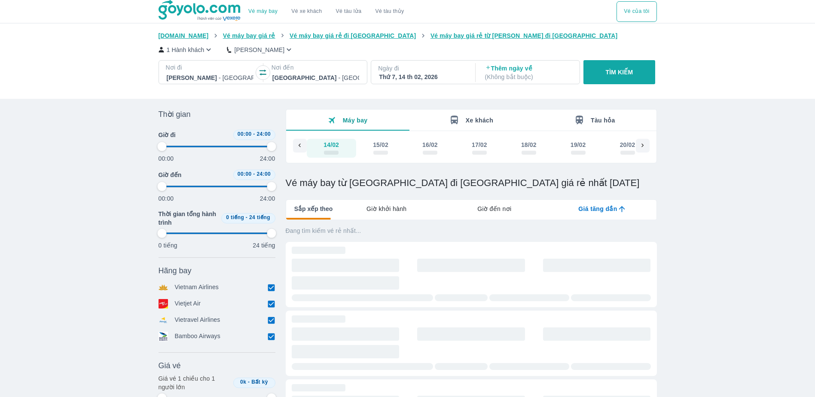
type input "97.9166666666667"
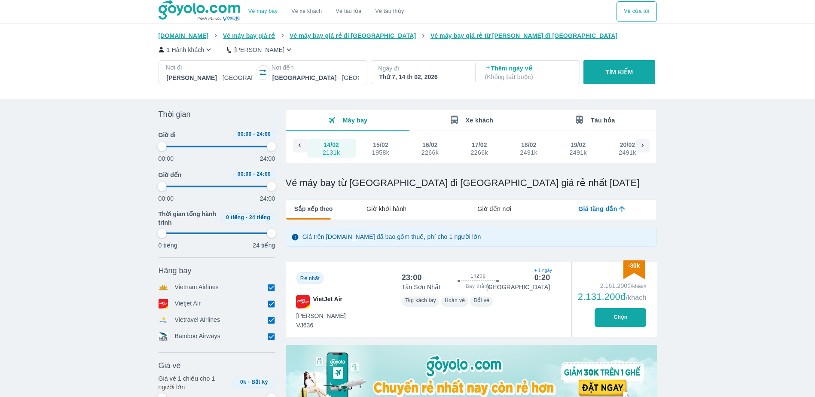
type input "97.9166666666667"
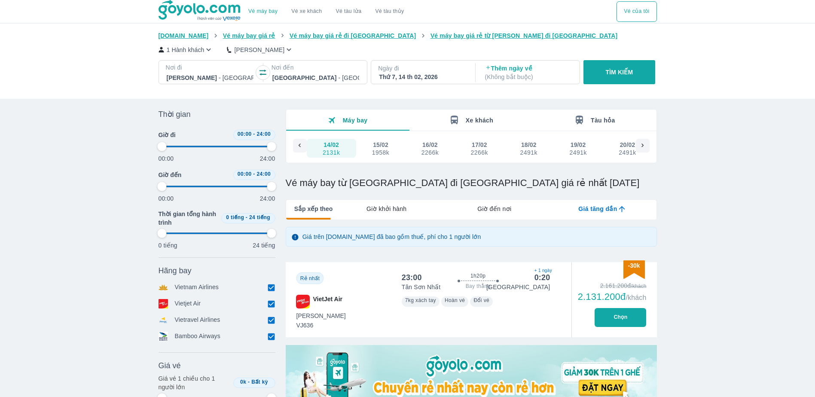
type input "97.9166666666667"
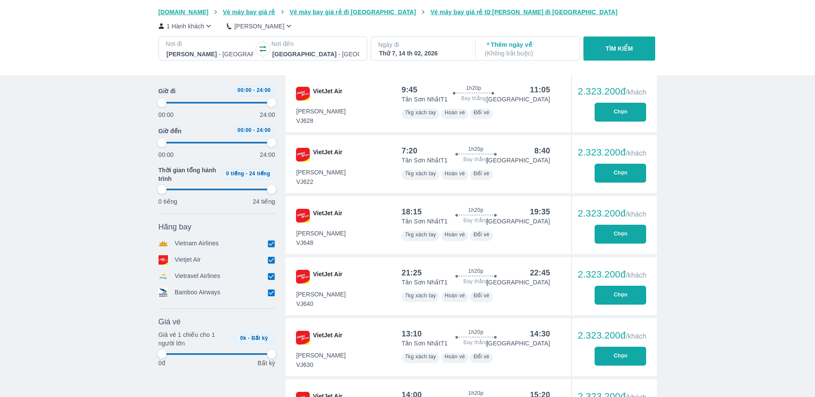
type input "97.9166666666667"
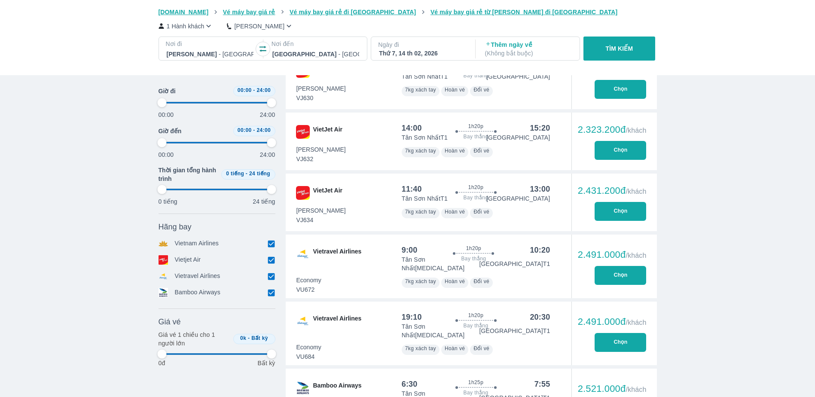
type input "97.9166666666667"
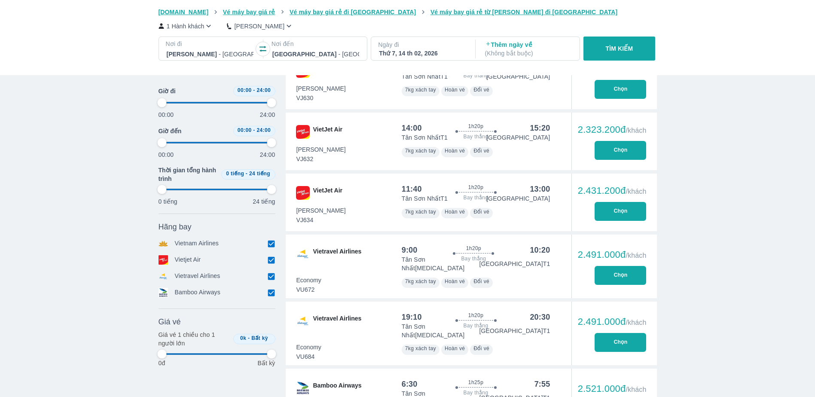
type input "97.9166666666667"
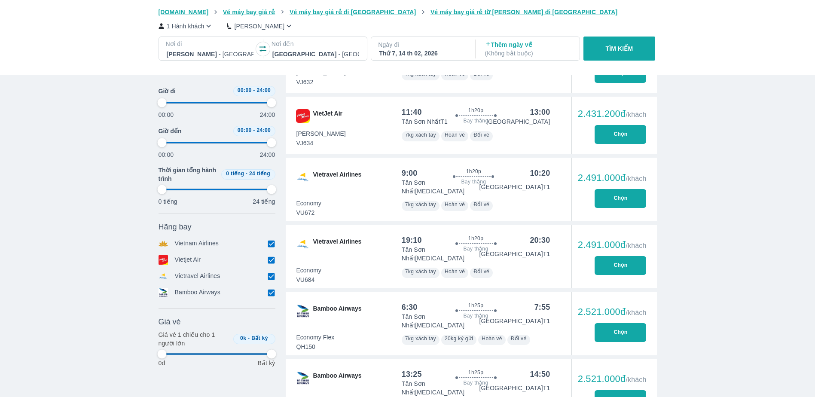
type input "97.9166666666667"
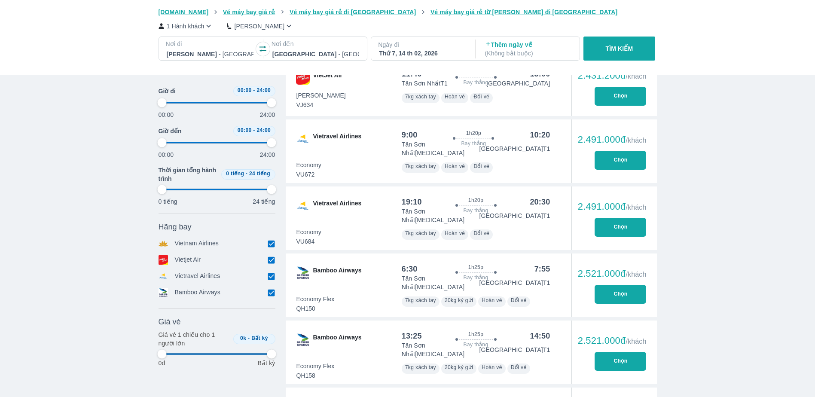
type input "97.9166666666667"
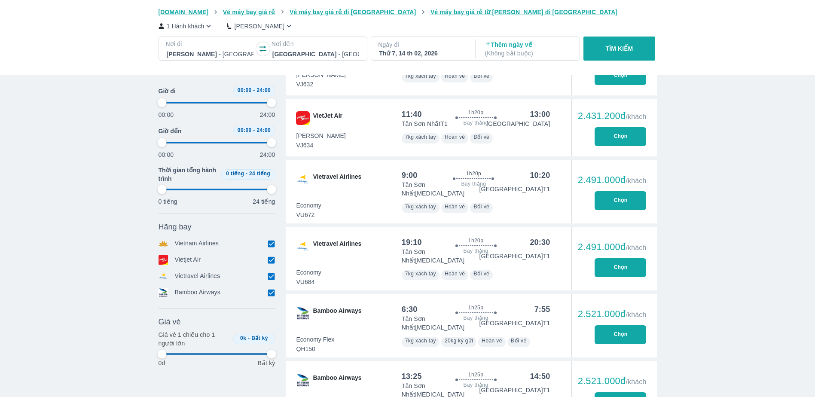
type input "97.9166666666667"
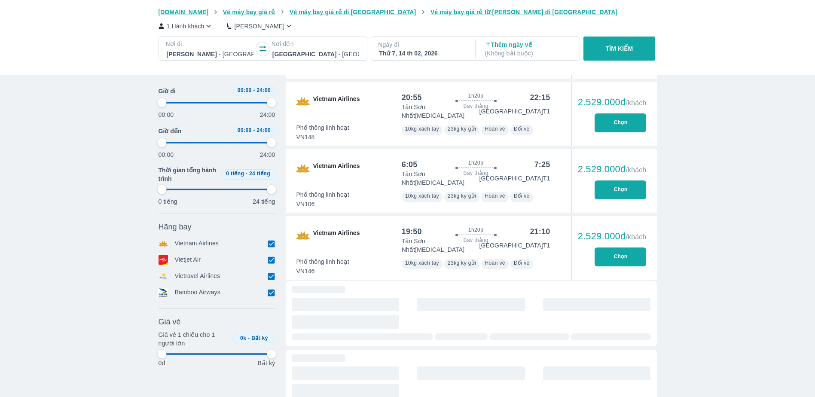
scroll to position [1332, 0]
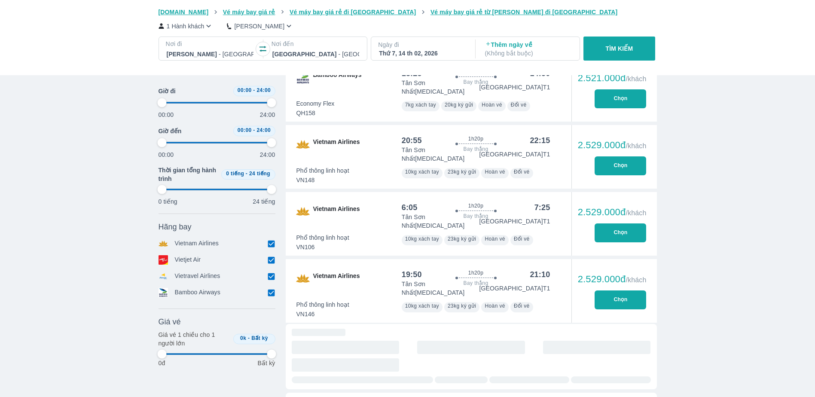
type input "97.9166666666667"
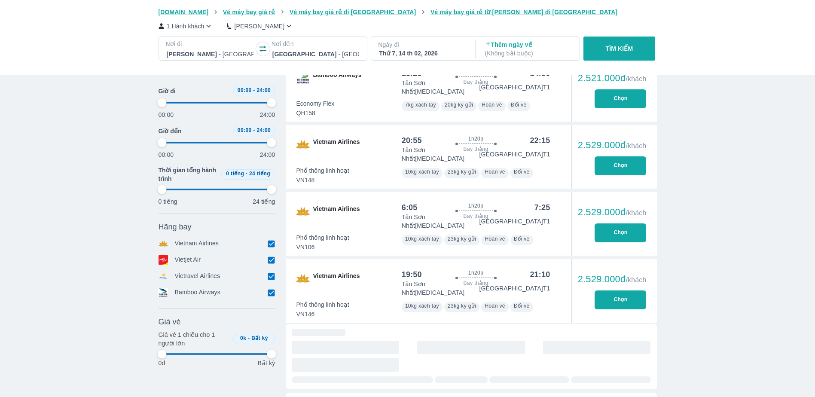
type input "97.9166666666667"
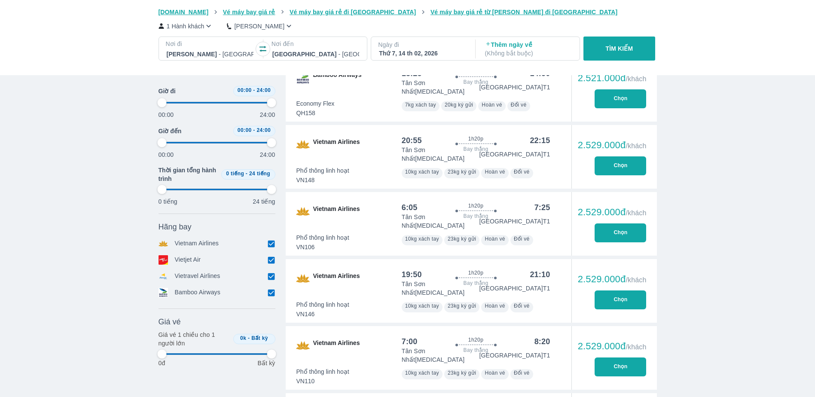
type input "97.9166666666667"
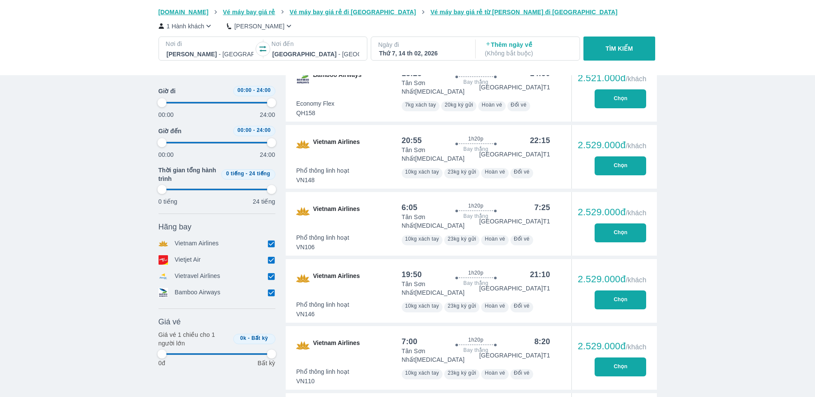
type input "97.9166666666667"
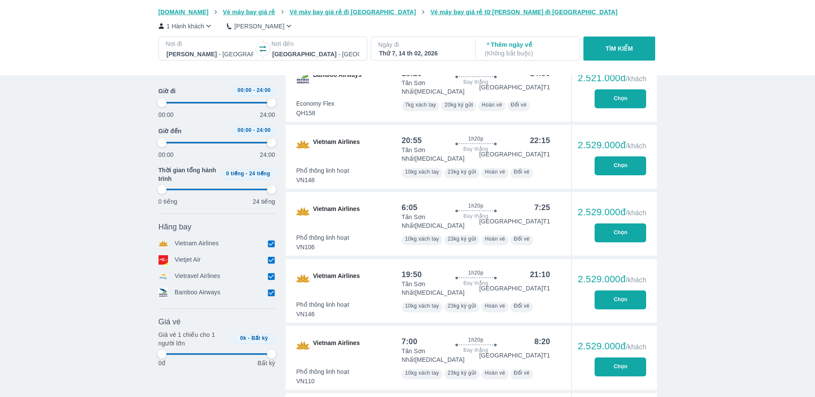
type input "97.9166666666667"
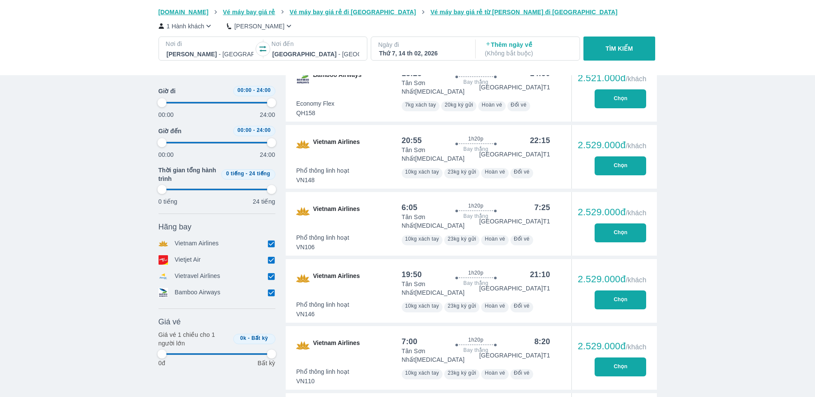
type input "97.9166666666667"
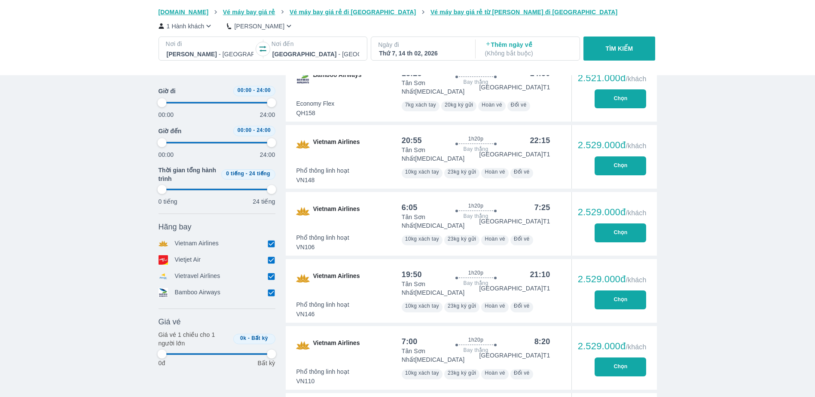
type input "97.9166666666667"
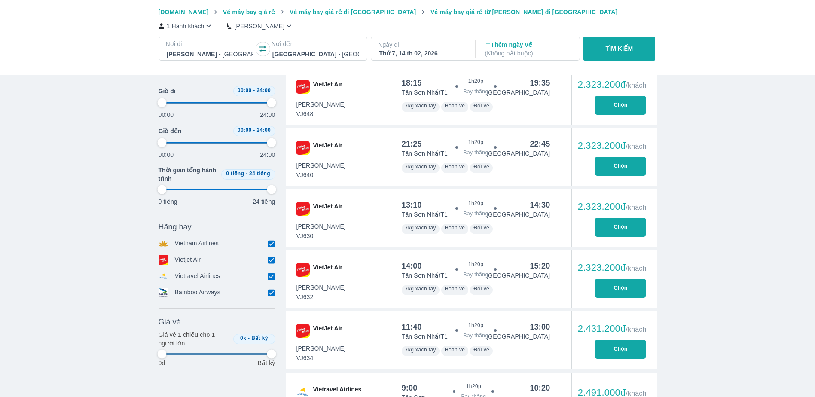
type input "97.9166666666667"
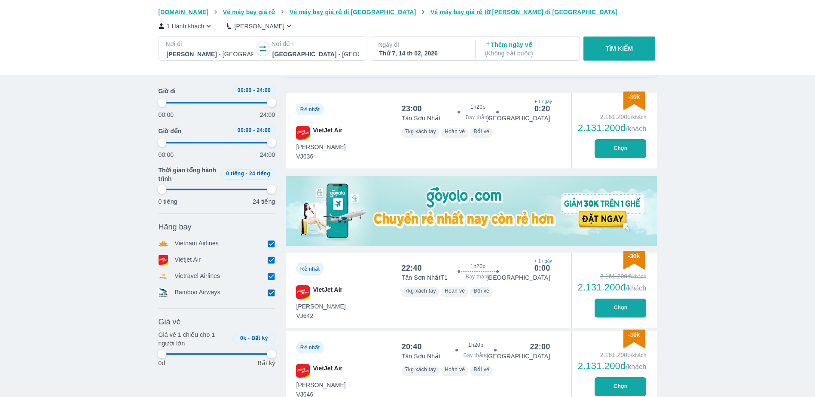
type input "97.9166666666667"
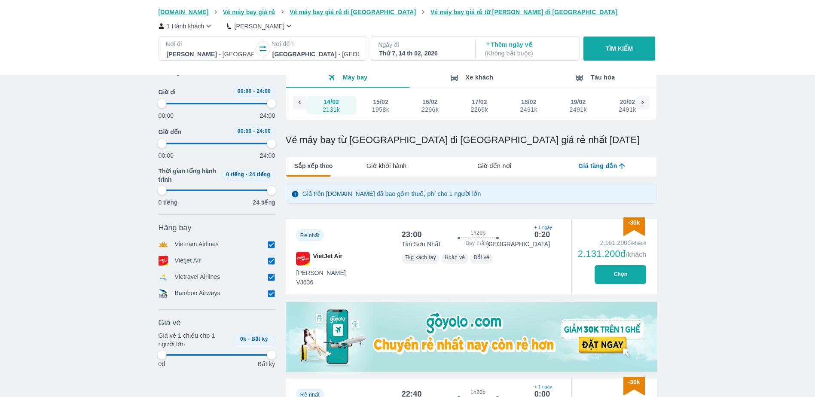
type input "97.9166666666667"
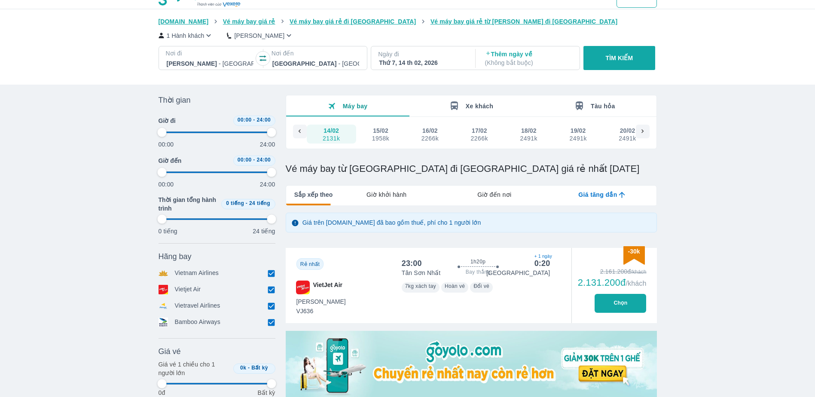
scroll to position [0, 0]
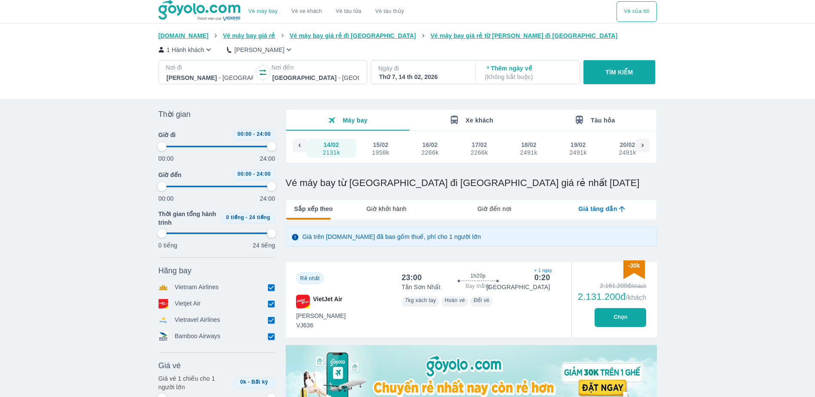
type input "97.9166666666667"
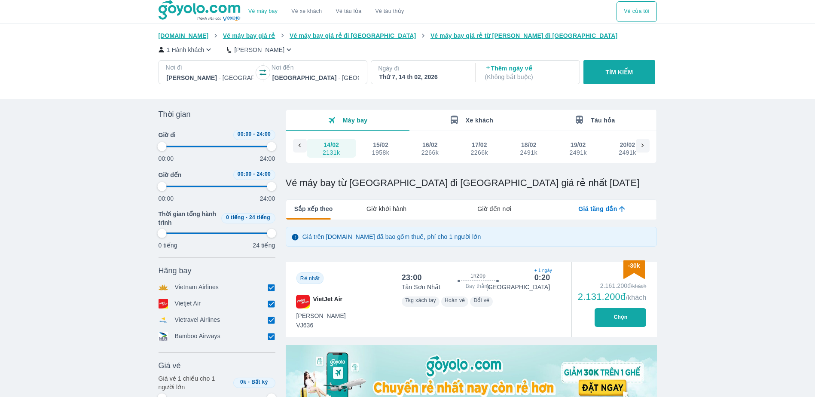
type input "97.9166666666667"
click at [375, 152] on div "1958k" at bounding box center [380, 152] width 17 height 7
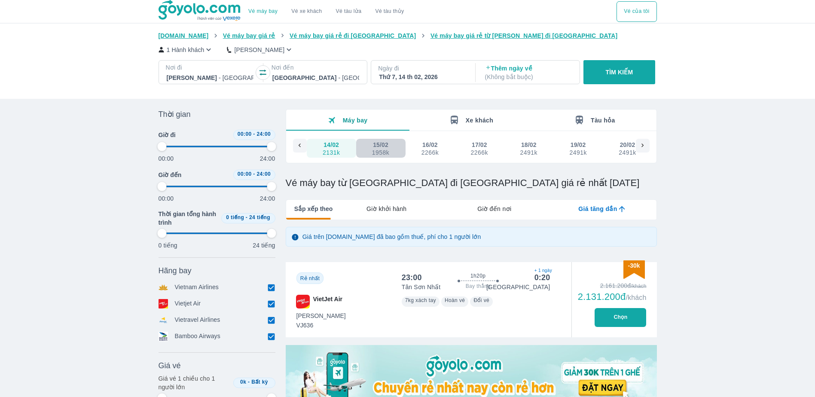
type input "97.9166666666667"
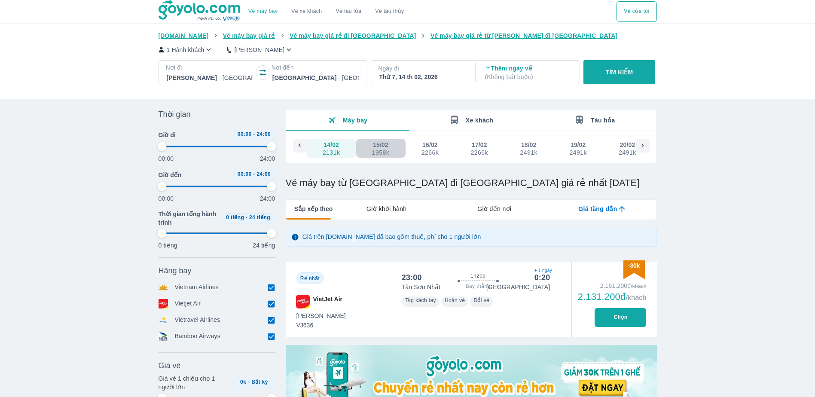
type input "97.9166666666667"
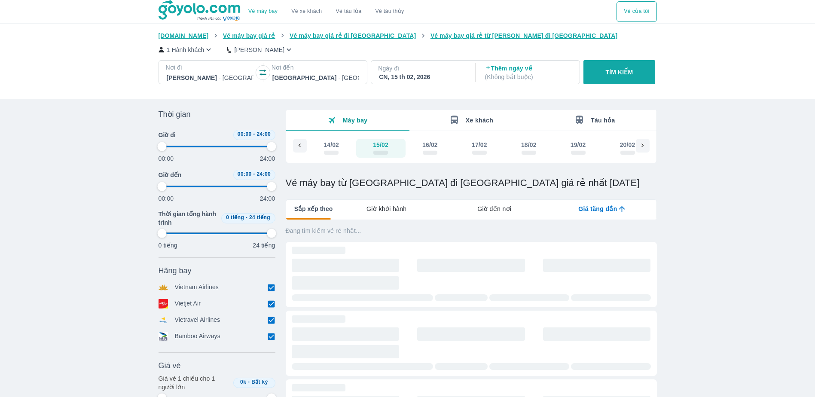
type input "97.9166666666667"
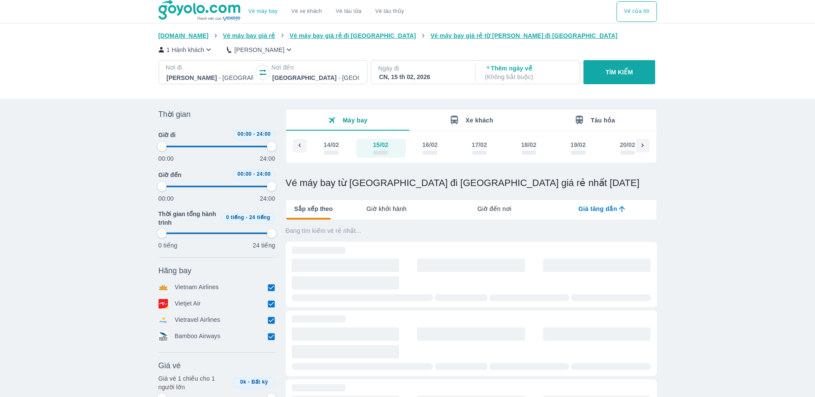
type input "97.9166666666667"
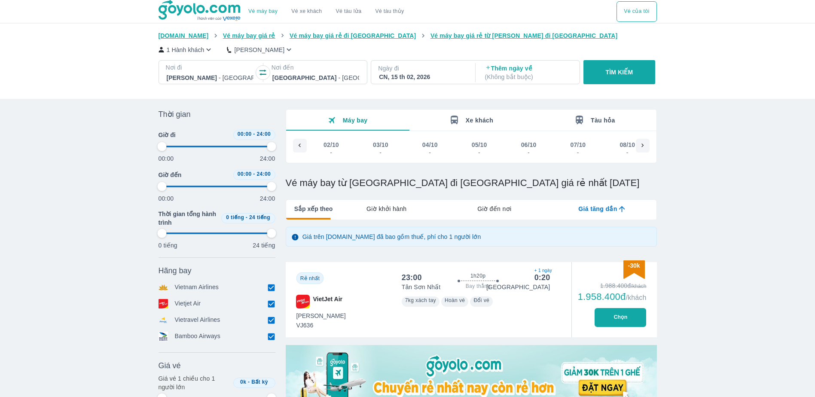
type input "97.9166666666667"
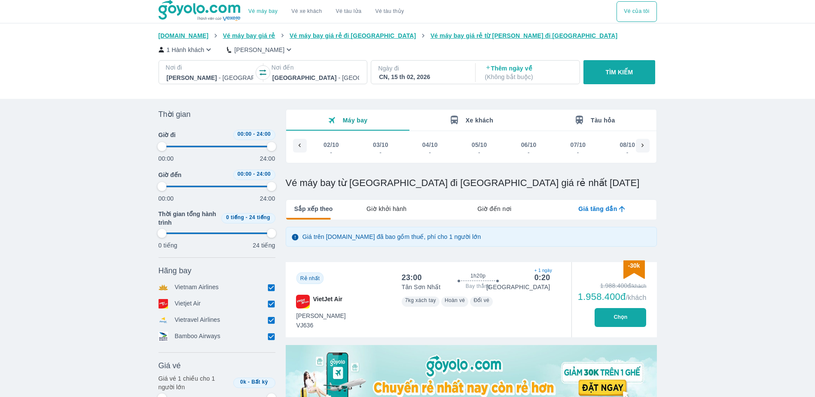
type input "97.9166666666667"
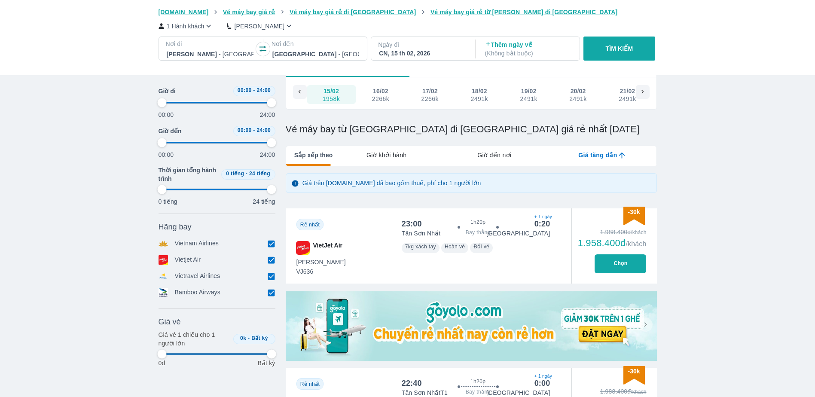
type input "97.9166666666667"
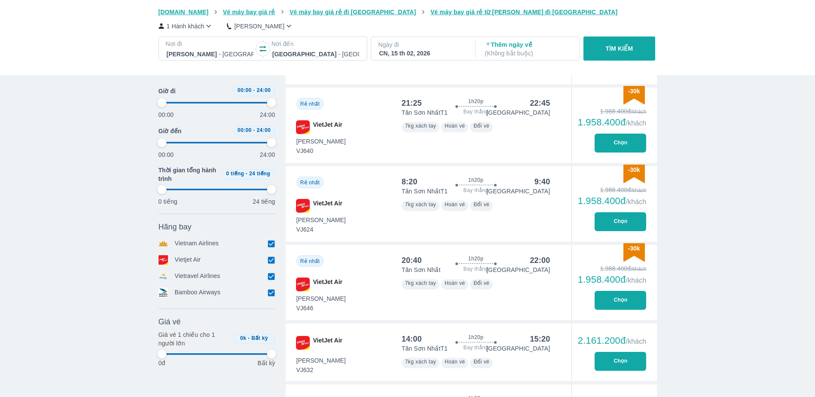
type input "97.9166666666667"
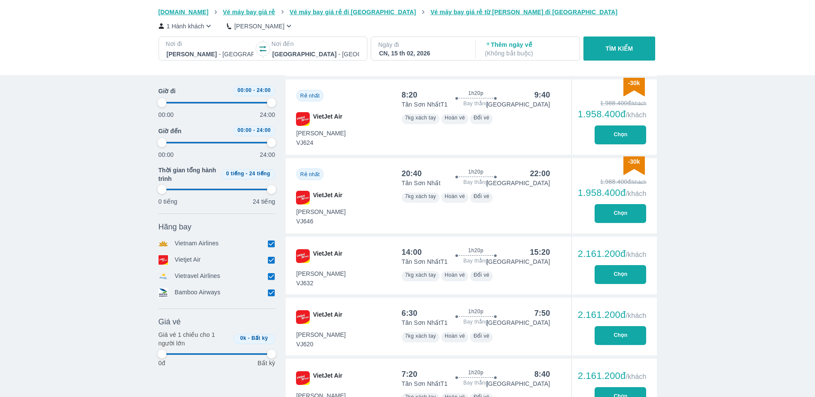
type input "97.9166666666667"
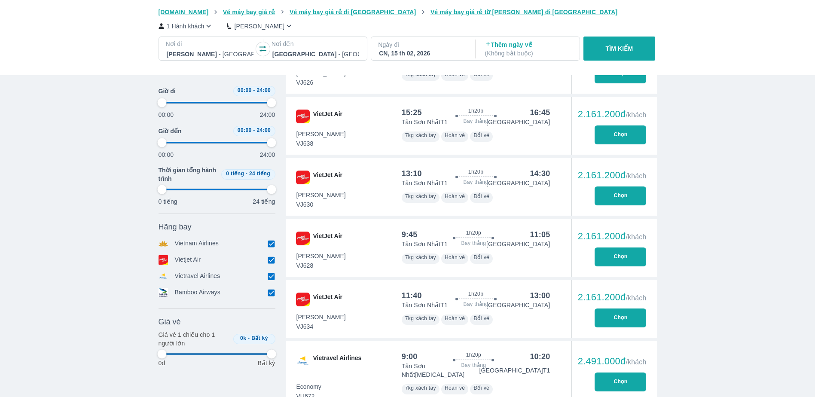
type input "97.9166666666667"
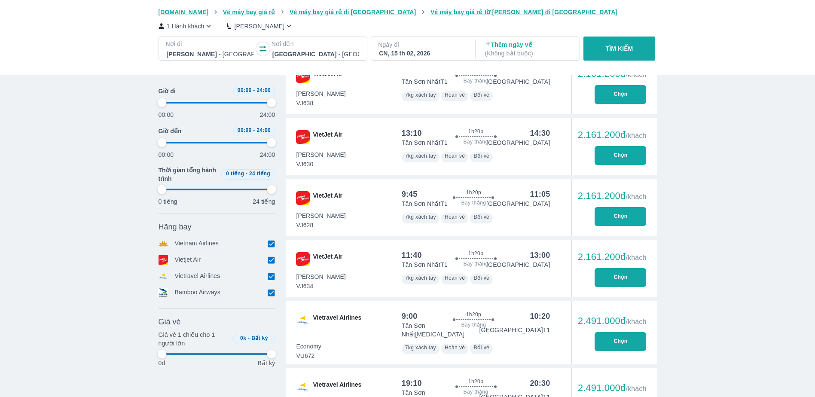
scroll to position [1160, 0]
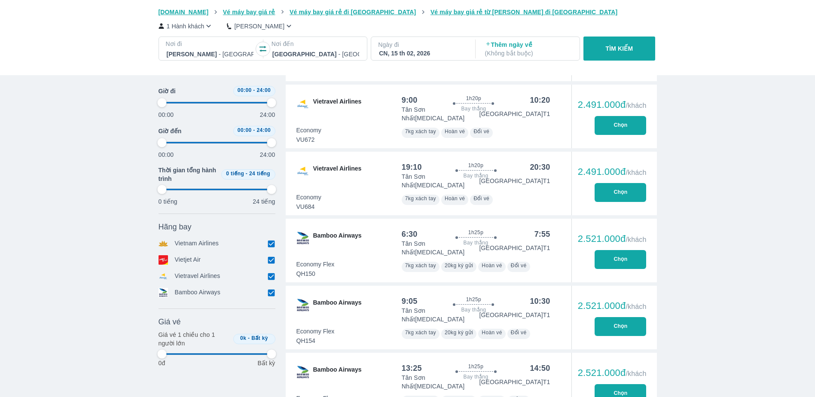
type input "97.9166666666667"
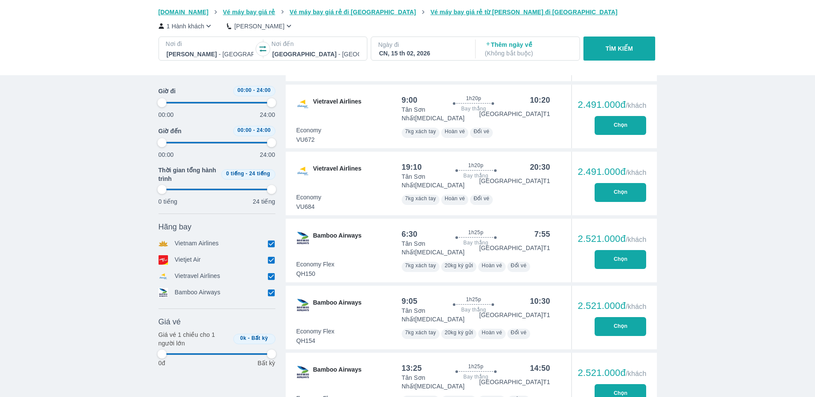
type input "97.9166666666667"
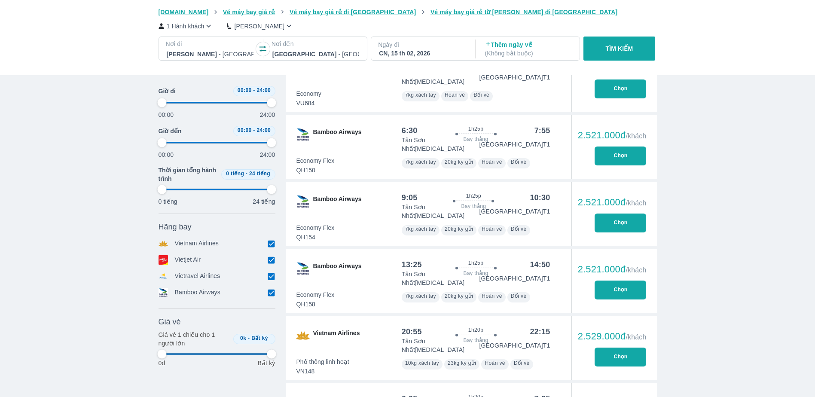
scroll to position [1504, 0]
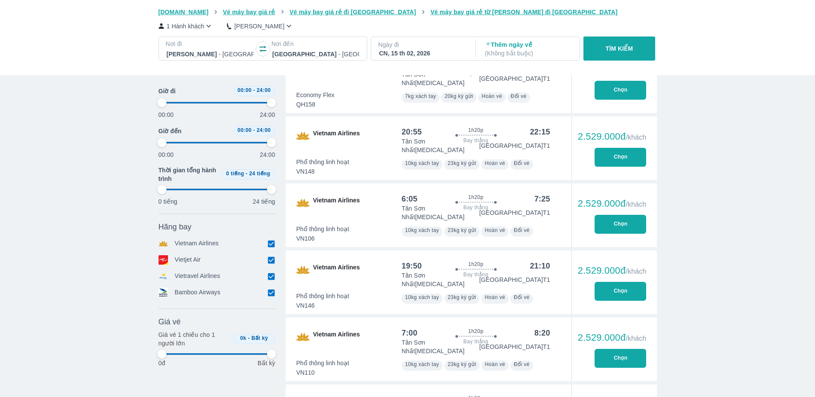
type input "97.9166666666667"
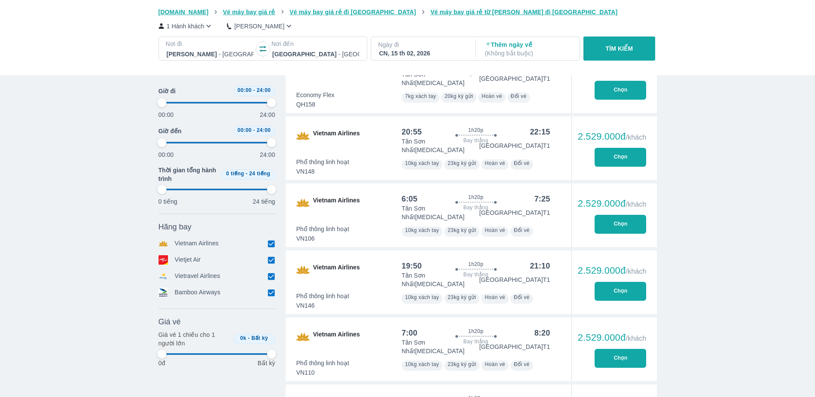
type input "97.9166666666667"
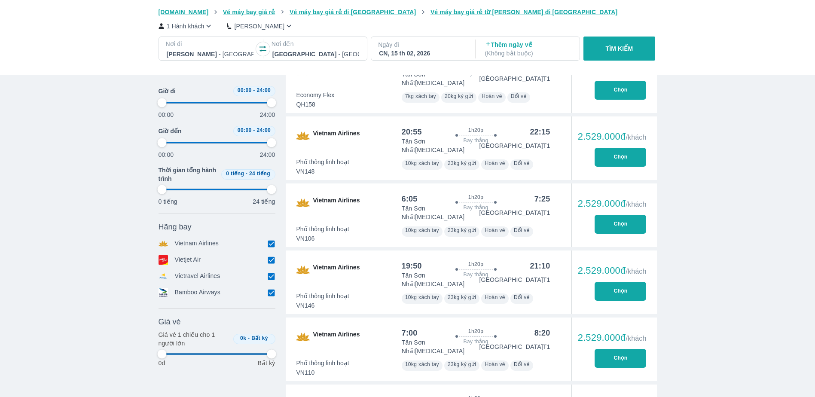
type input "97.9166666666667"
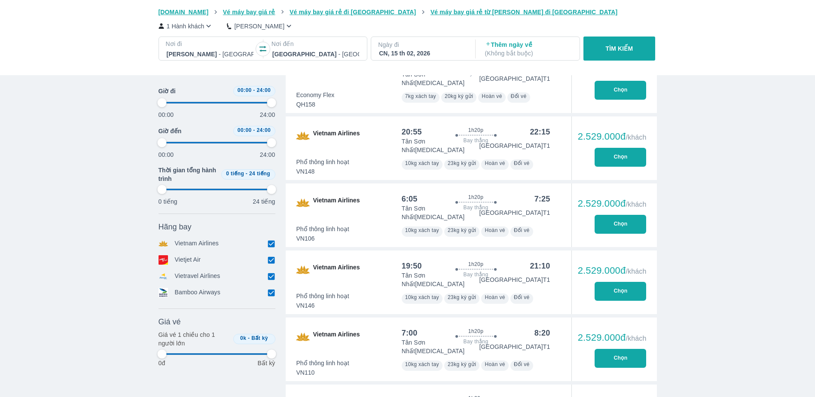
type input "97.9166666666667"
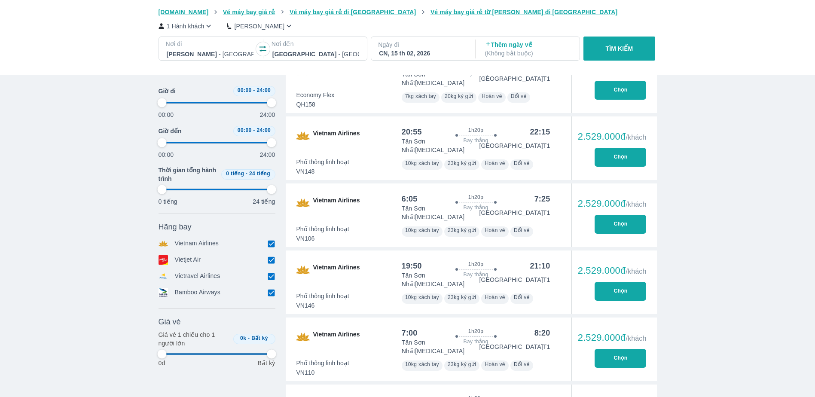
type input "97.9166666666667"
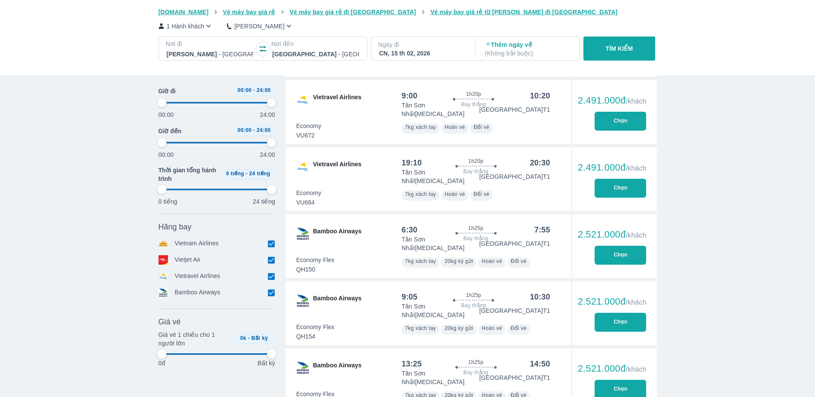
type input "97.9166666666667"
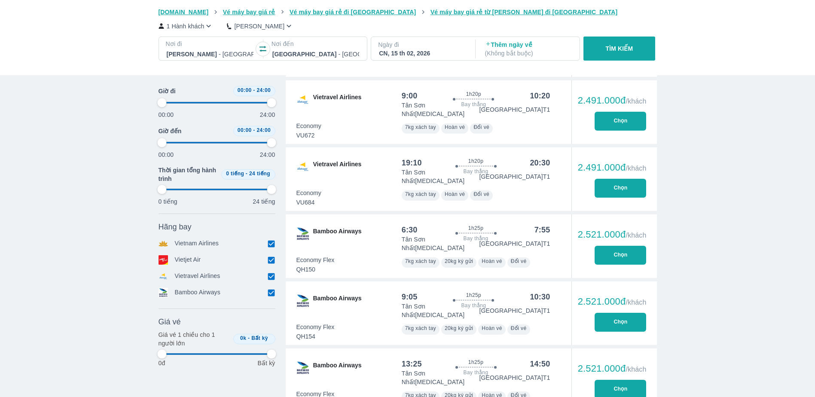
type input "97.9166666666667"
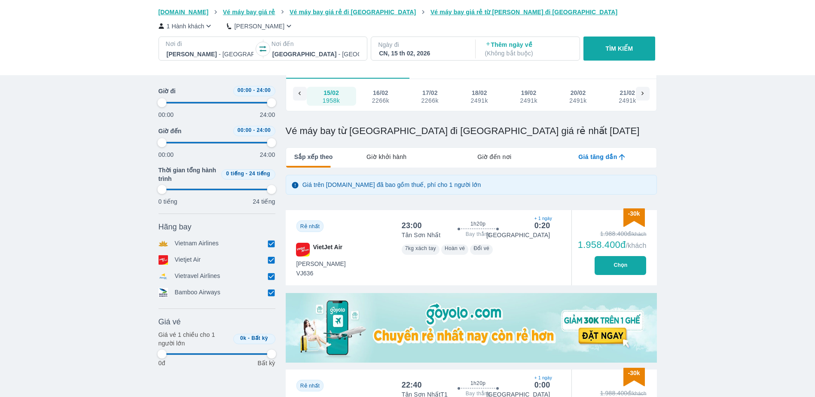
scroll to position [0, 0]
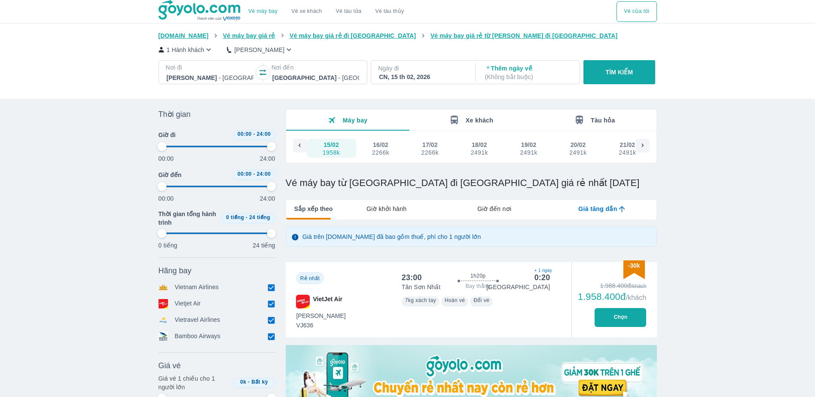
type input "97.9166666666667"
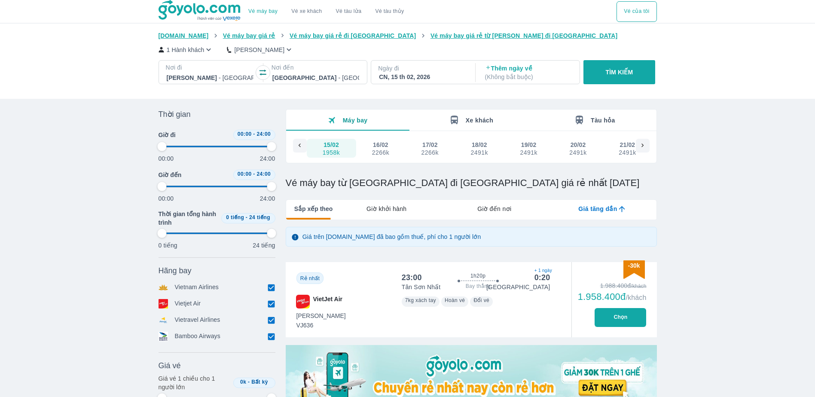
type input "97.9166666666667"
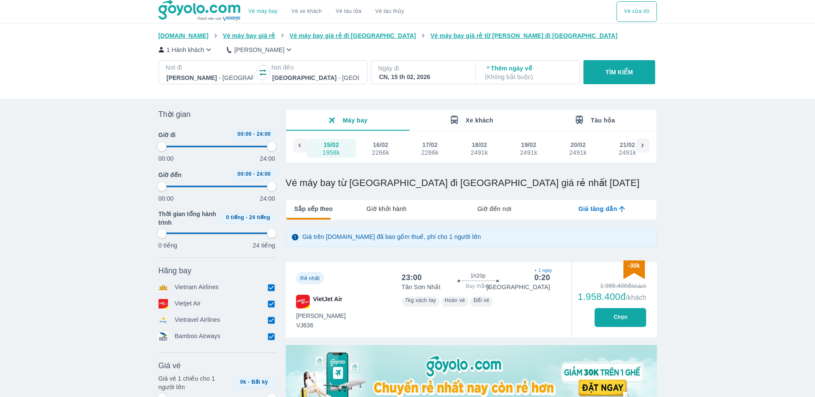
type input "97.9166666666667"
click at [445, 81] on div "CN, 15 th 02, 2026" at bounding box center [422, 77] width 87 height 9
type input "97.9166666666667"
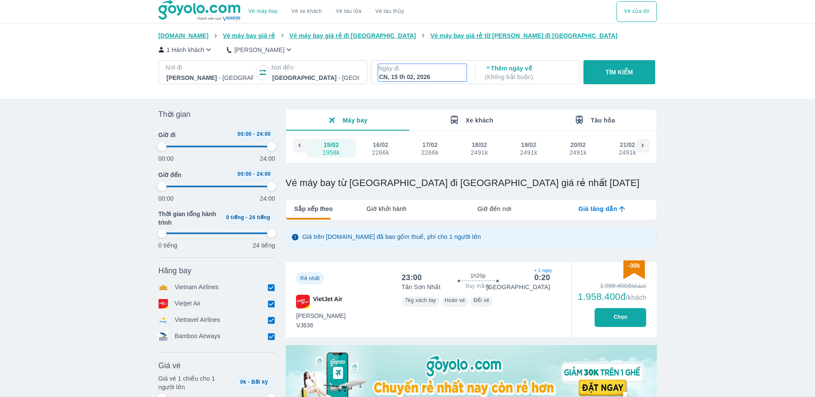
type input "97.9166666666667"
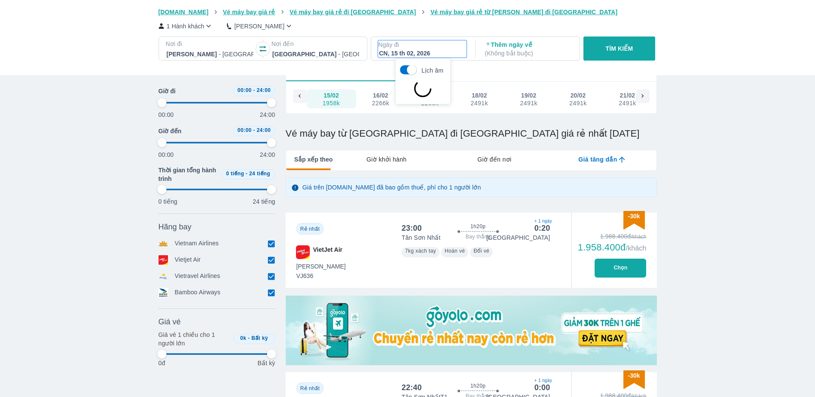
type input "97.9166666666667"
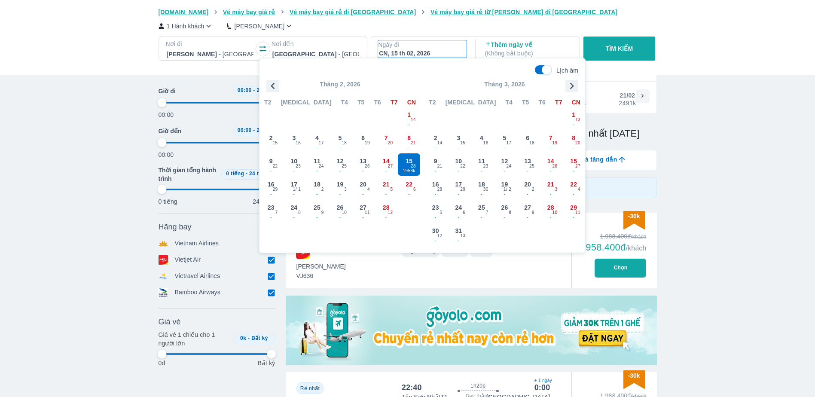
type input "97.9166666666667"
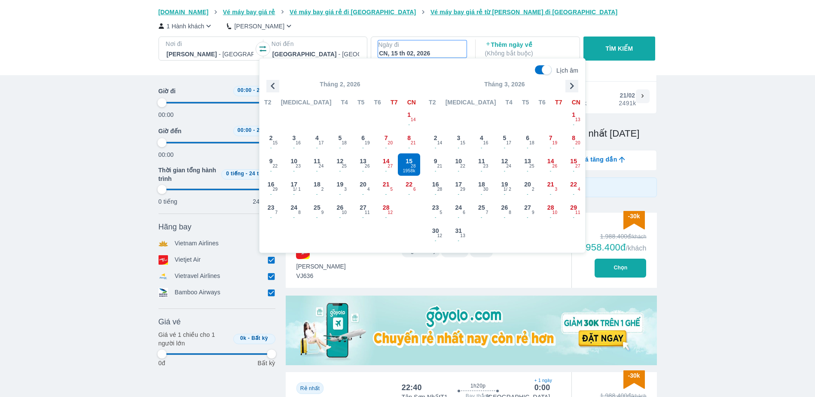
type input "97.9166666666667"
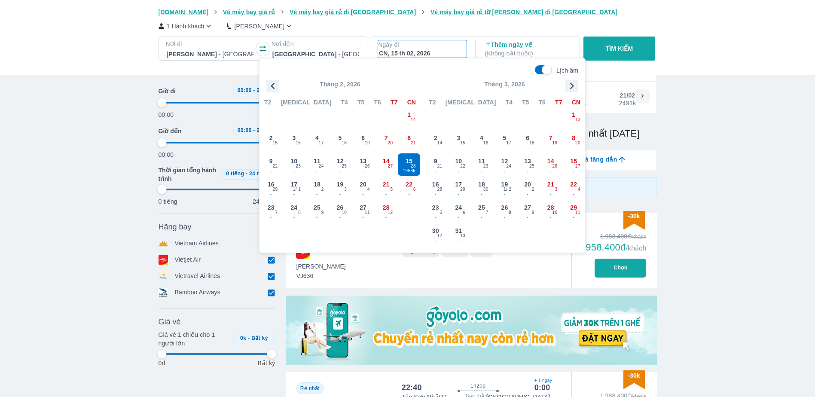
type input "97.9166666666667"
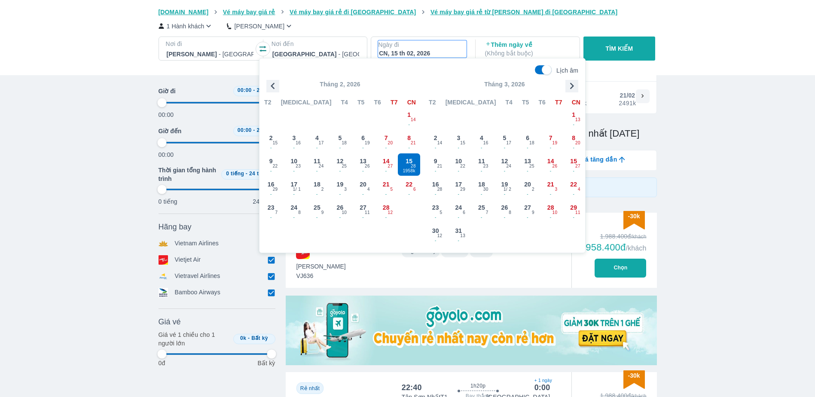
type input "97.9166666666667"
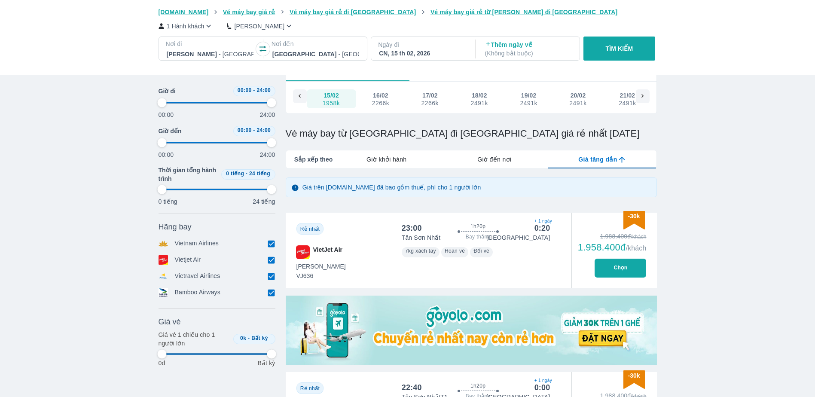
click at [424, 48] on p "Ngày đi" at bounding box center [422, 44] width 89 height 9
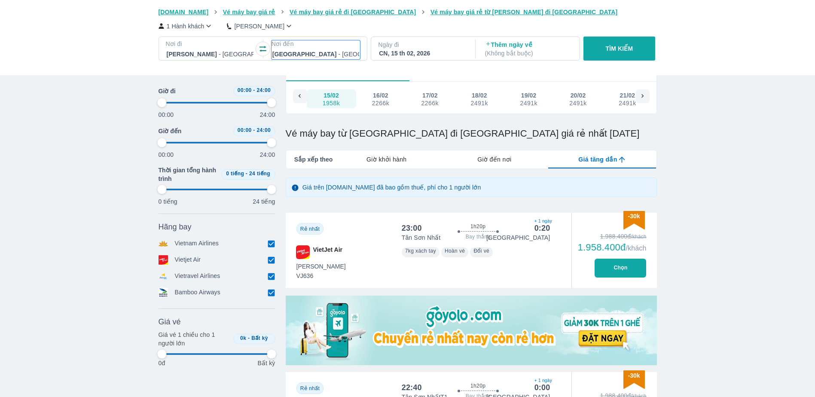
click at [335, 52] on div at bounding box center [315, 54] width 87 height 10
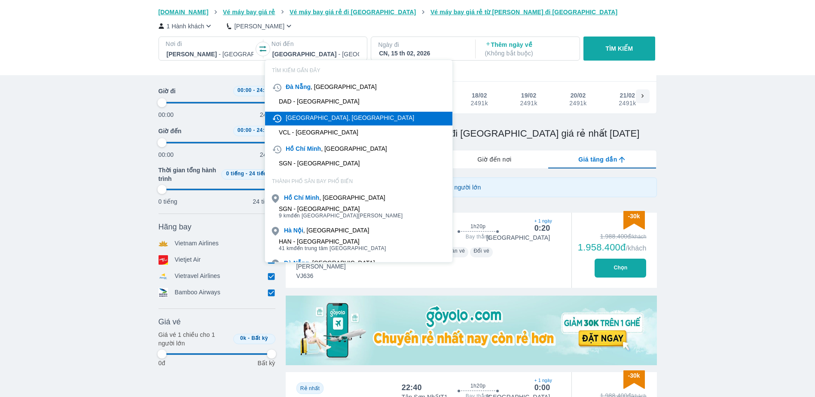
click at [325, 116] on div "[GEOGRAPHIC_DATA], [GEOGRAPHIC_DATA]" at bounding box center [350, 117] width 128 height 9
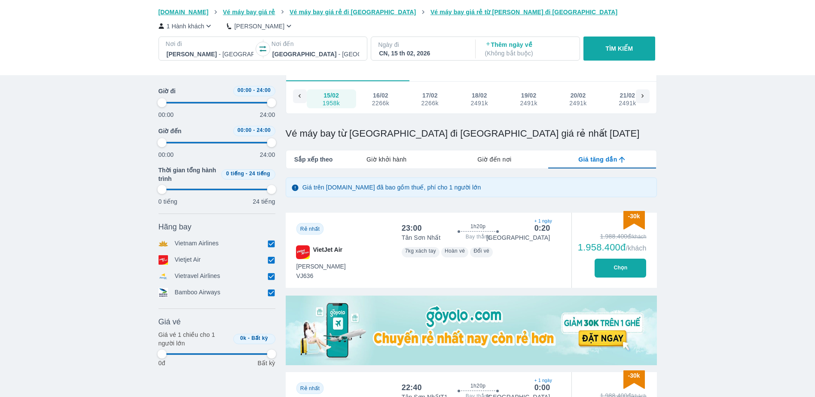
click at [424, 52] on div "CN, 15 th 02, 2026" at bounding box center [422, 53] width 87 height 9
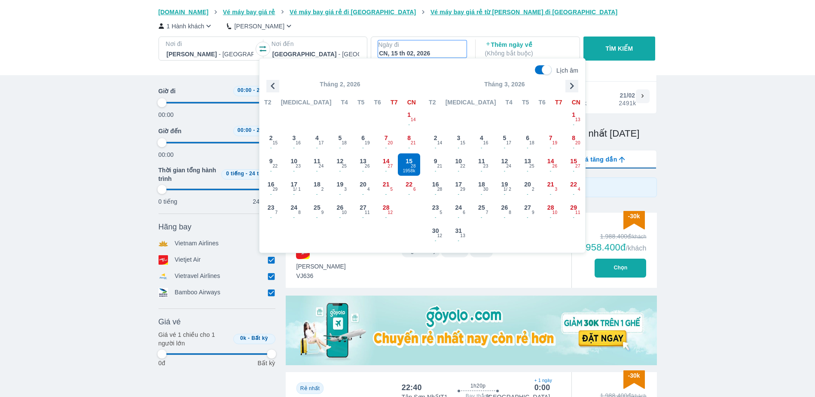
click at [496, 41] on p "Thêm ngày về ( Không bắt buộc )" at bounding box center [528, 48] width 87 height 17
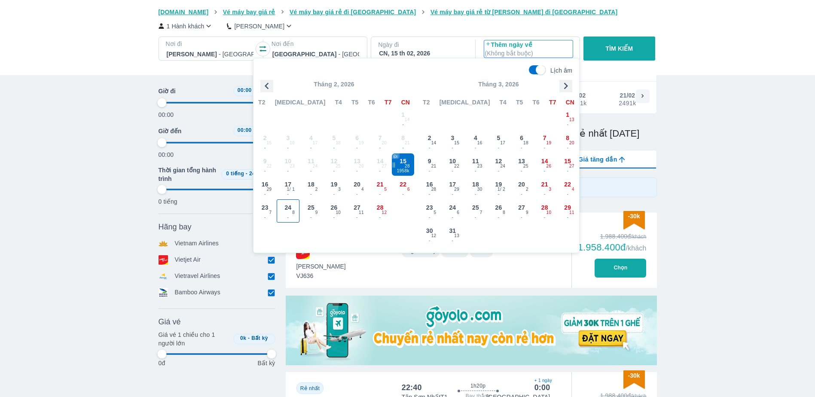
click at [292, 209] on span "8" at bounding box center [293, 212] width 3 height 7
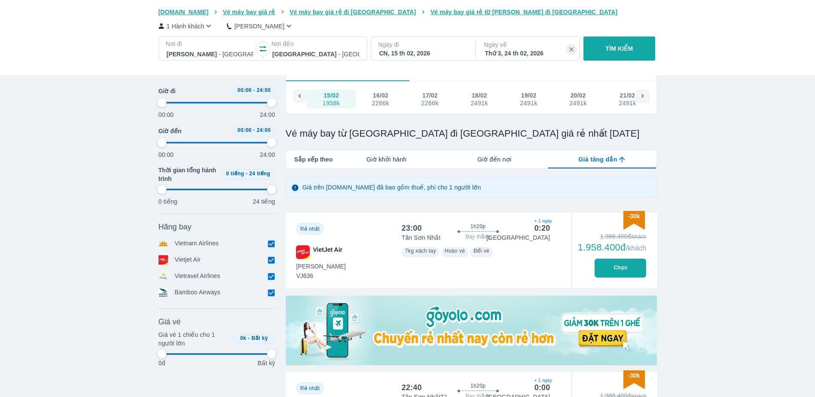
click at [408, 51] on div "CN, 15 th 02, 2026" at bounding box center [422, 53] width 87 height 9
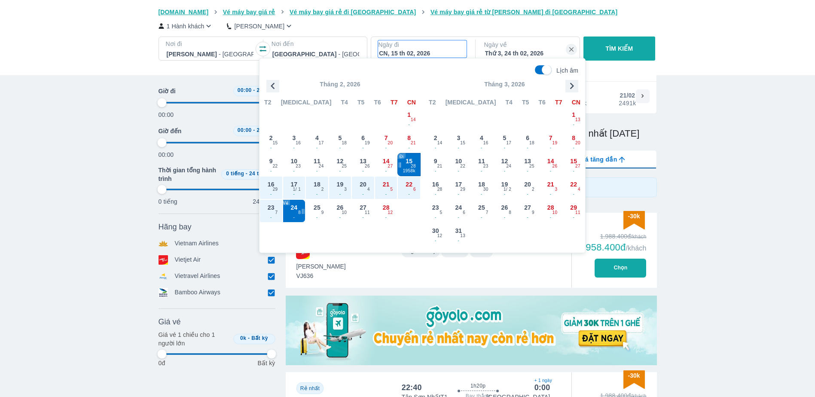
click at [408, 167] on div "15 1958k 28" at bounding box center [409, 164] width 22 height 22
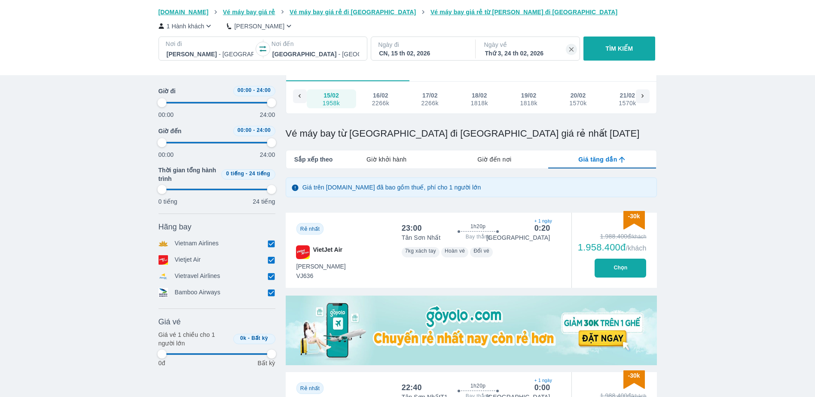
click at [618, 49] on p "TÌM KIẾM" at bounding box center [619, 48] width 27 height 9
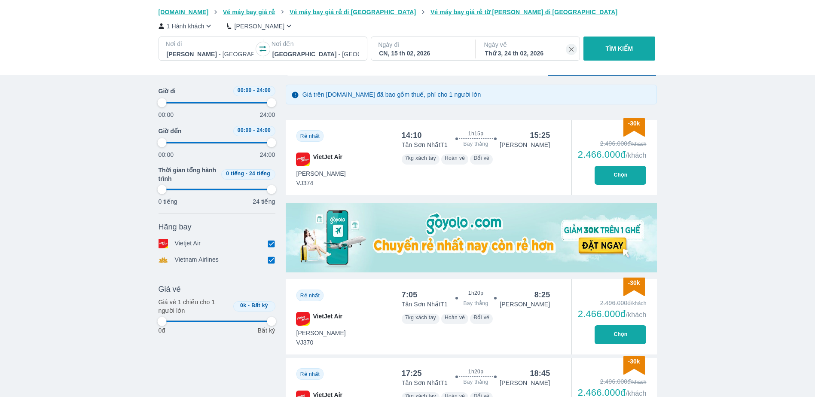
scroll to position [185, 0]
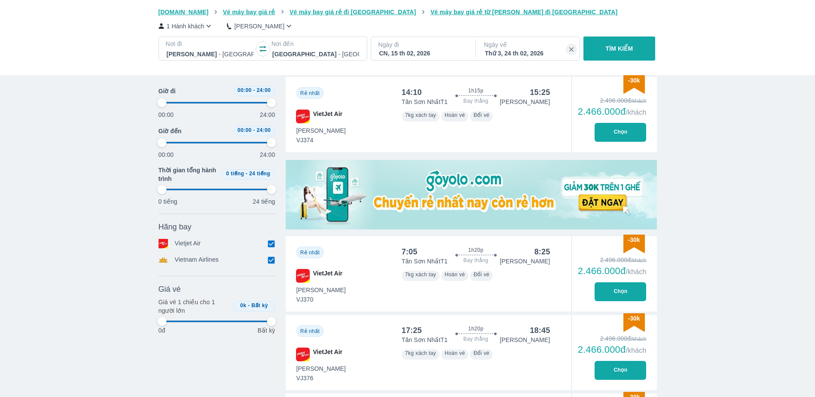
click at [620, 293] on button "Chọn" at bounding box center [621, 291] width 52 height 19
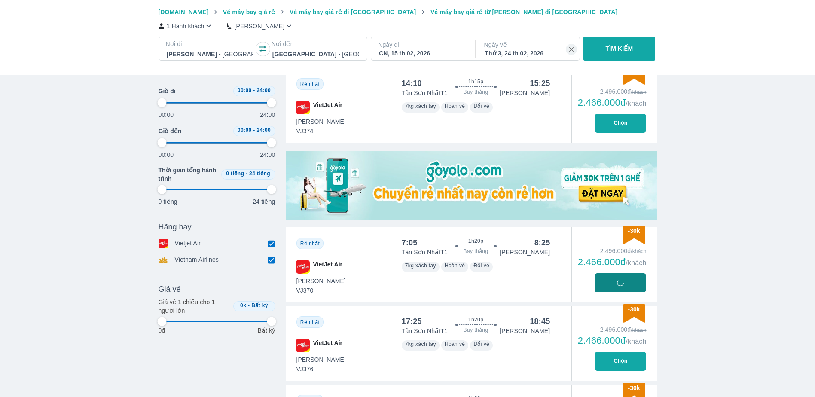
scroll to position [142, 0]
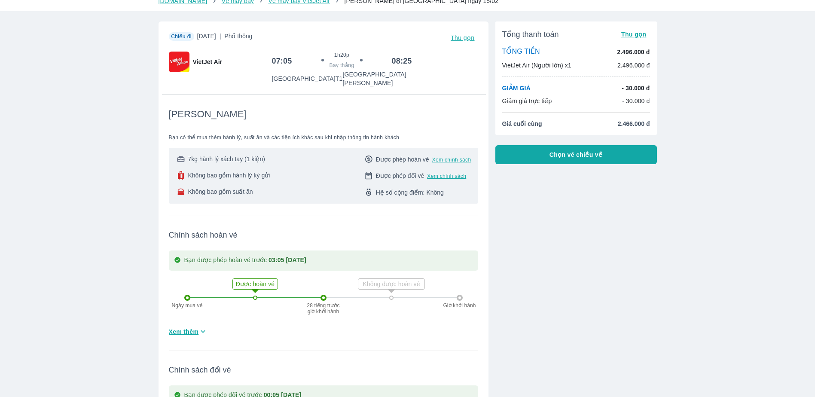
scroll to position [43, 0]
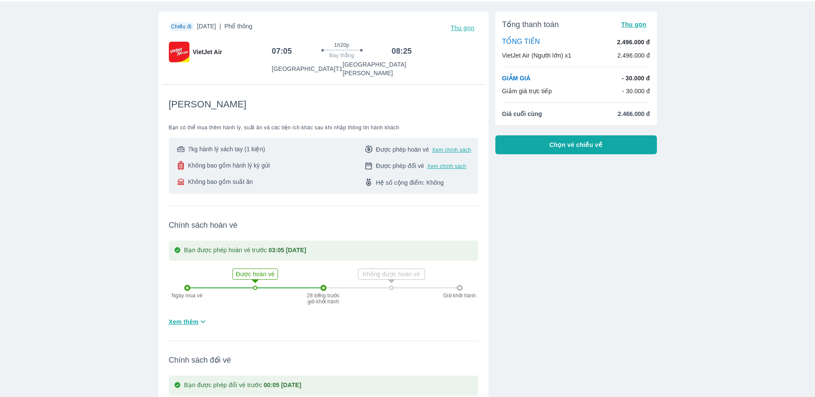
click at [231, 161] on span "Không bao gồm hành lý ký gửi" at bounding box center [229, 165] width 82 height 9
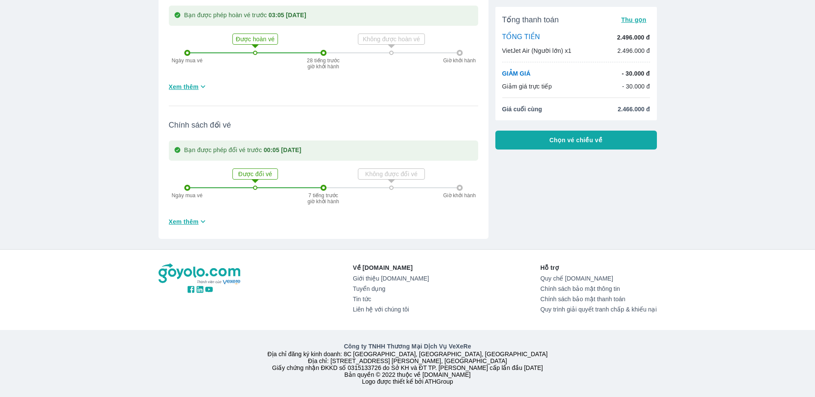
scroll to position [197, 0]
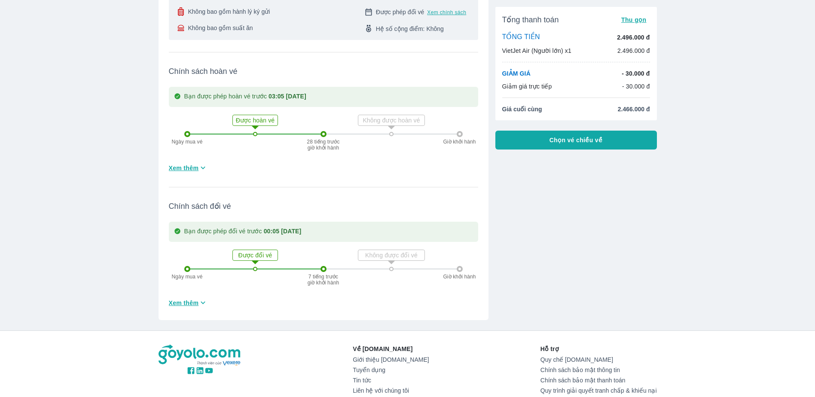
click at [198, 164] on span "Xem thêm" at bounding box center [184, 168] width 30 height 9
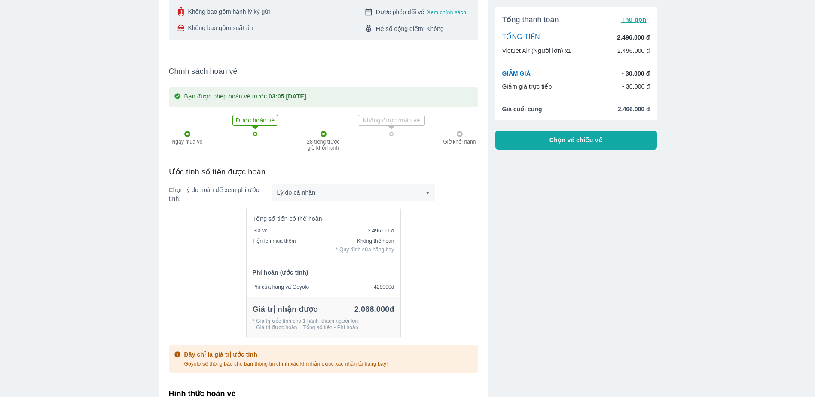
click at [196, 167] on p "Ước tính số tiền được hoàn" at bounding box center [323, 172] width 309 height 10
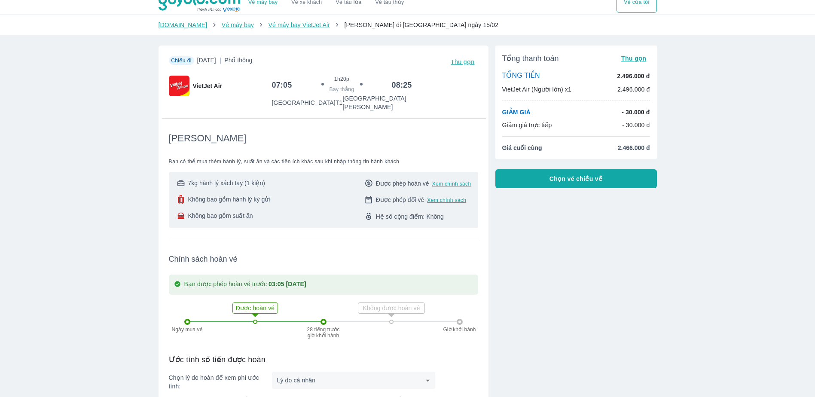
scroll to position [0, 0]
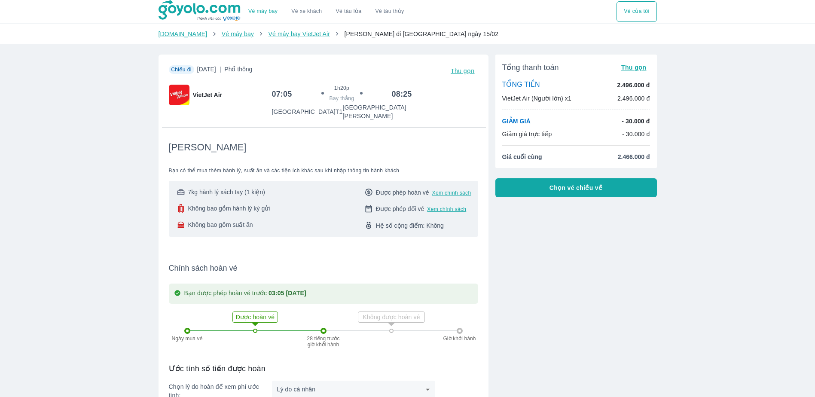
click at [377, 188] on div "Được phép hoàn vé Xem chính sách" at bounding box center [418, 192] width 108 height 9
click at [385, 211] on div "Được phép hoàn vé Xem chính sách Được phép đổi vé Xem chính sách Hệ số cộng điể…" at bounding box center [418, 209] width 108 height 42
click at [382, 205] on span "Được phép đổi vé" at bounding box center [400, 209] width 49 height 9
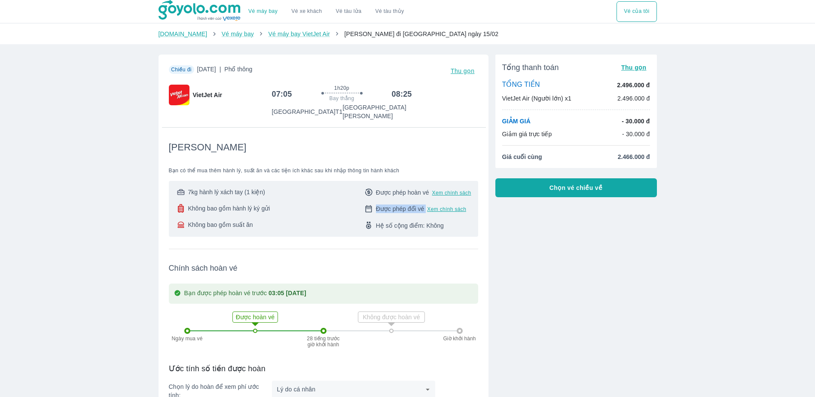
click at [382, 205] on span "Được phép đổi vé" at bounding box center [400, 209] width 49 height 9
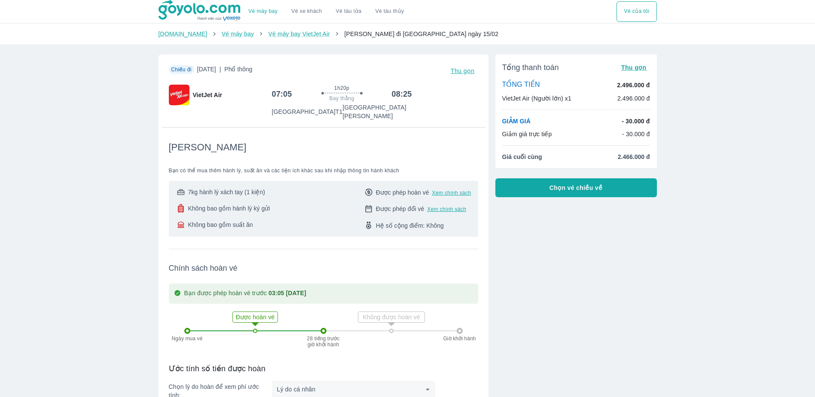
drag, startPoint x: 382, startPoint y: 200, endPoint x: 325, endPoint y: 188, distance: 58.7
click at [325, 188] on div "7kg hành lý xách tay (1 kiện) Không bao gồm hành lý ký gửi Không bao gồm suất ă…" at bounding box center [324, 209] width 296 height 42
click at [261, 188] on span "7kg hành lý xách tay (1 kiện)" at bounding box center [226, 192] width 77 height 9
click at [249, 204] on span "Không bao gồm hành lý ký gửi" at bounding box center [229, 208] width 82 height 9
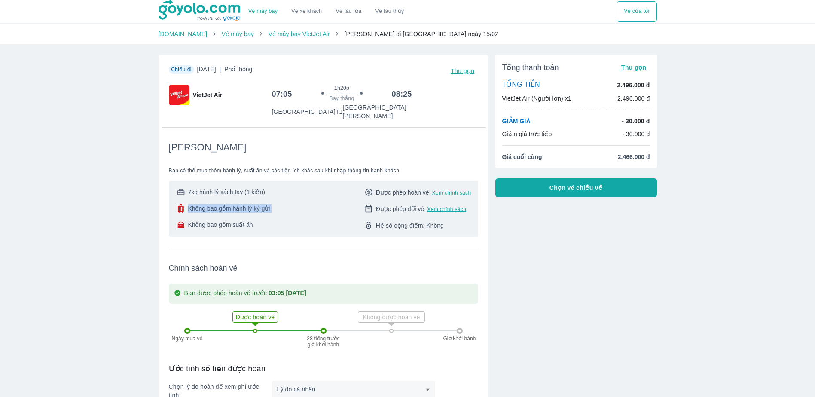
click at [249, 204] on span "Không bao gồm hành lý ký gửi" at bounding box center [229, 208] width 82 height 9
drag, startPoint x: 249, startPoint y: 200, endPoint x: 326, endPoint y: 165, distance: 84.0
click at [326, 167] on span "Bạn có thể mua thêm hành lý, suất ăn và các tiện ích khác sau khi nhập thông ti…" at bounding box center [323, 170] width 309 height 7
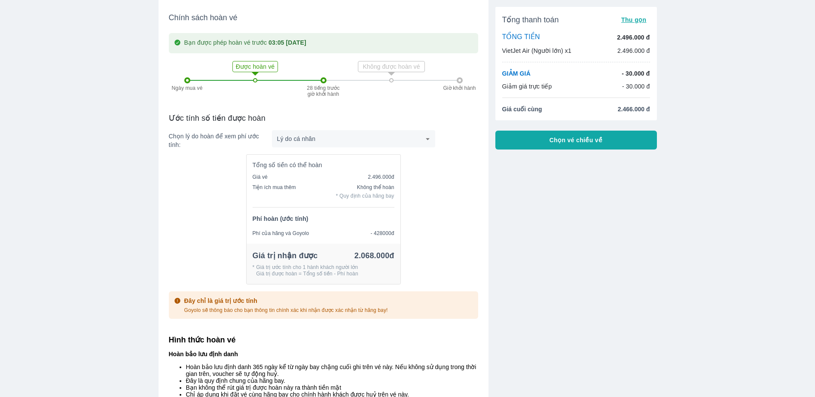
scroll to position [258, 0]
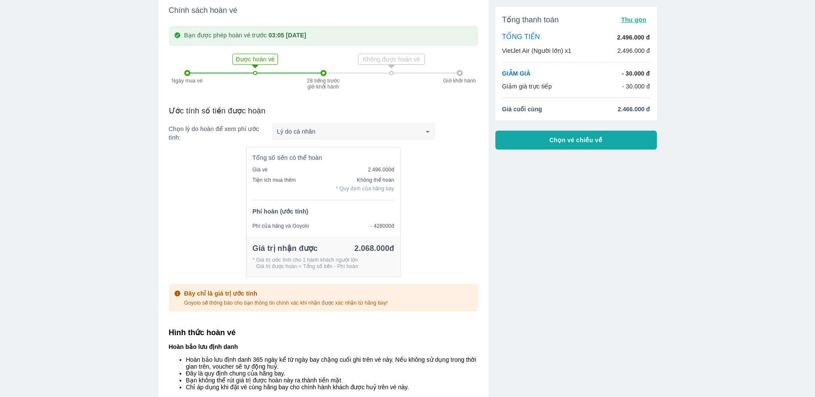
click at [590, 132] on button "Chọn vé chiều về" at bounding box center [576, 140] width 162 height 19
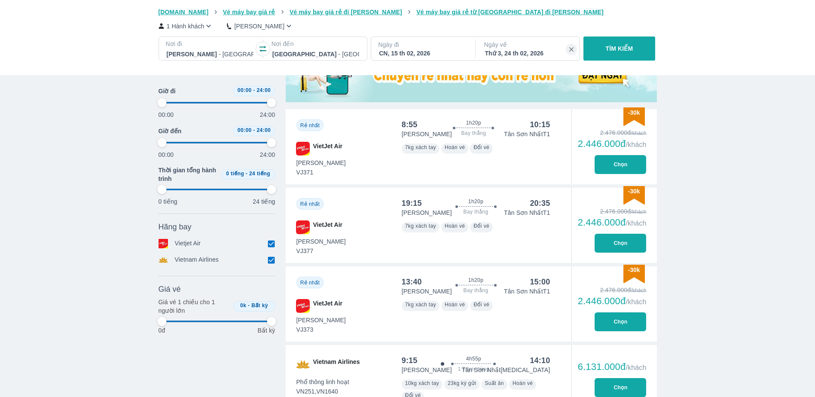
scroll to position [430, 0]
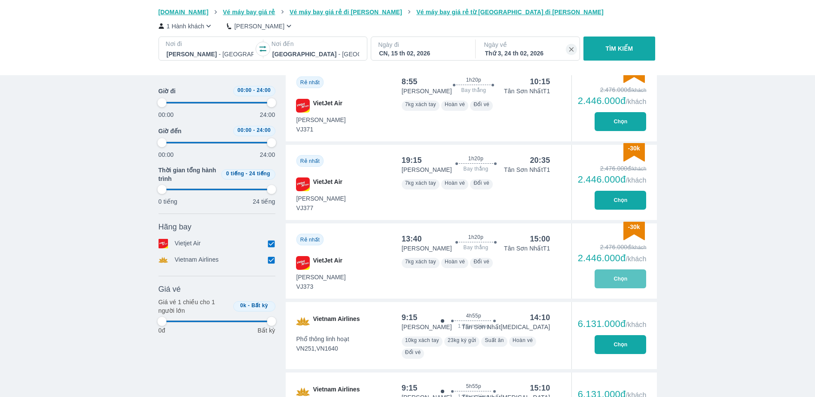
click at [603, 279] on button "Chọn" at bounding box center [621, 278] width 52 height 19
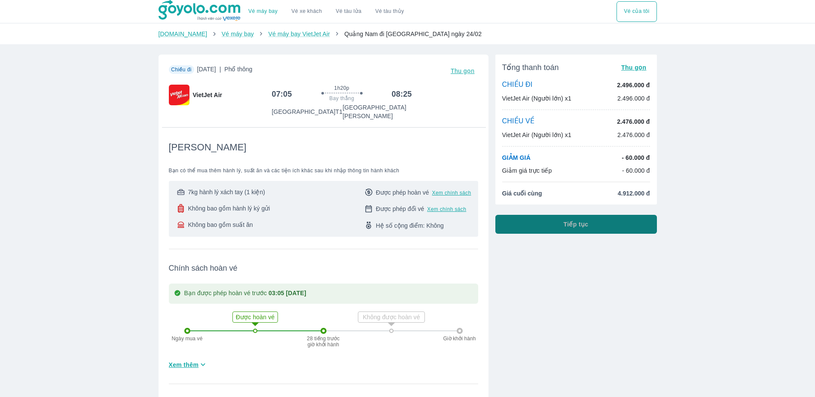
click at [573, 224] on span "Tiếp tục" at bounding box center [576, 224] width 25 height 9
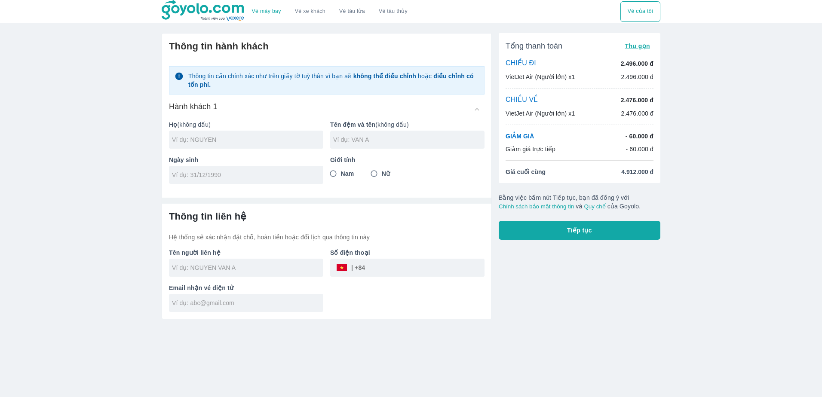
click at [237, 133] on div at bounding box center [246, 140] width 154 height 18
click at [202, 175] on input "tel" at bounding box center [243, 175] width 143 height 9
click at [374, 172] on input "Nữ" at bounding box center [373, 173] width 15 height 15
click at [236, 272] on input "text" at bounding box center [247, 267] width 151 height 9
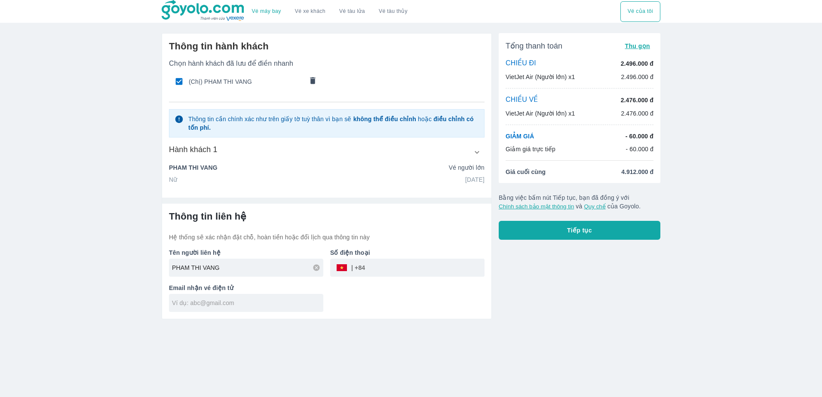
drag, startPoint x: 236, startPoint y: 272, endPoint x: 81, endPoint y: 249, distance: 157.1
click at [81, 249] on div "Vé máy bay Vé xe khách Vé tàu lửa Vé tàu thủy Vé của tôi Thông tin hành khách C…" at bounding box center [411, 198] width 822 height 397
click at [403, 272] on input "tel" at bounding box center [424, 267] width 119 height 21
click at [243, 307] on input "text" at bounding box center [247, 303] width 151 height 9
click at [581, 225] on button "Tiếp tục" at bounding box center [579, 230] width 162 height 19
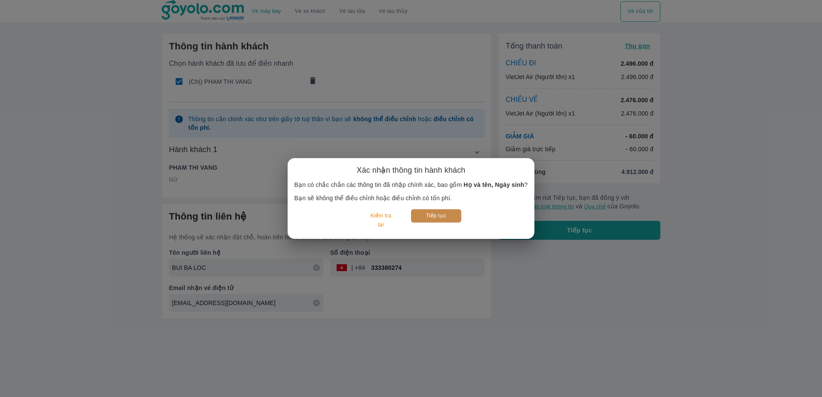
click at [447, 220] on button "Tiếp tục" at bounding box center [436, 215] width 50 height 13
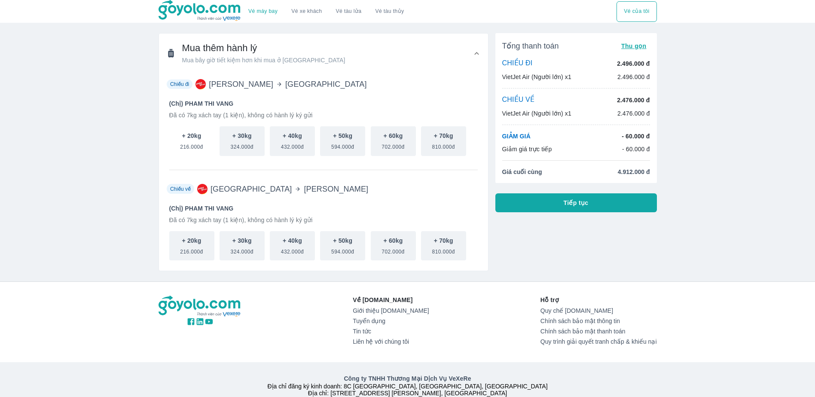
click at [191, 141] on span "216.000đ" at bounding box center [191, 145] width 23 height 10
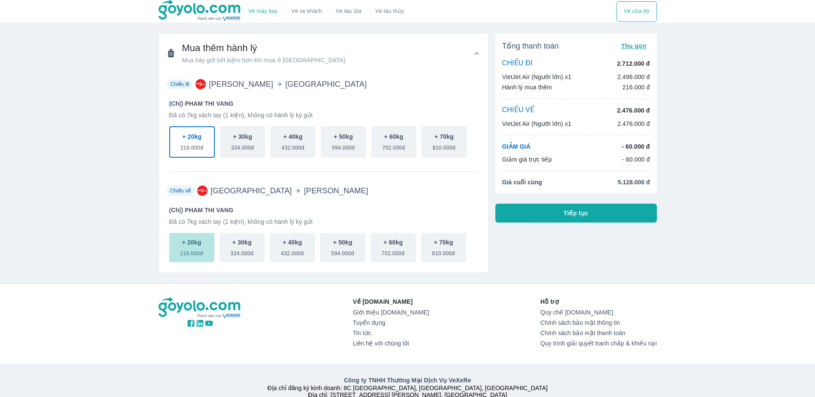
click at [191, 244] on p "+ 20kg" at bounding box center [191, 242] width 19 height 9
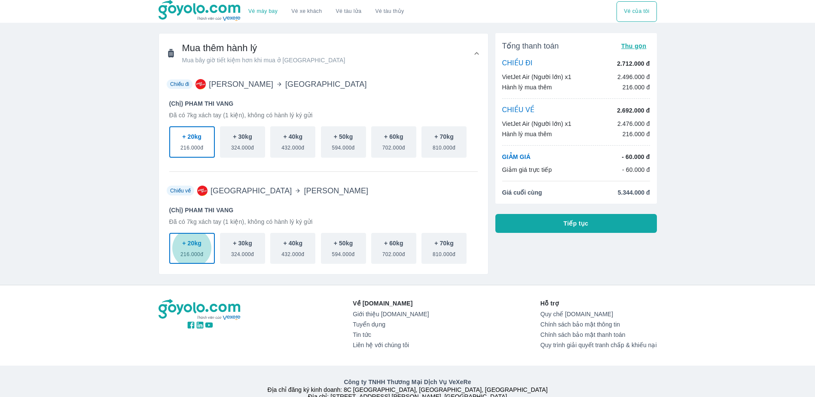
click at [93, 152] on div "Vé máy bay Vé xe khách Vé tàu lửa Vé tàu thủy Vé của tôi Mua thêm hành lý Mua b…" at bounding box center [407, 216] width 815 height 433
click at [179, 144] on button "+ 20kg 216.000đ" at bounding box center [192, 141] width 46 height 31
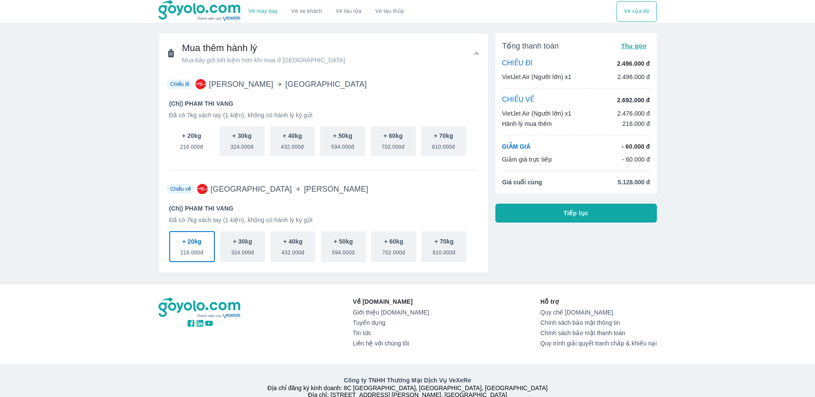
click at [179, 144] on button "+ 20kg 216.000đ" at bounding box center [191, 141] width 45 height 30
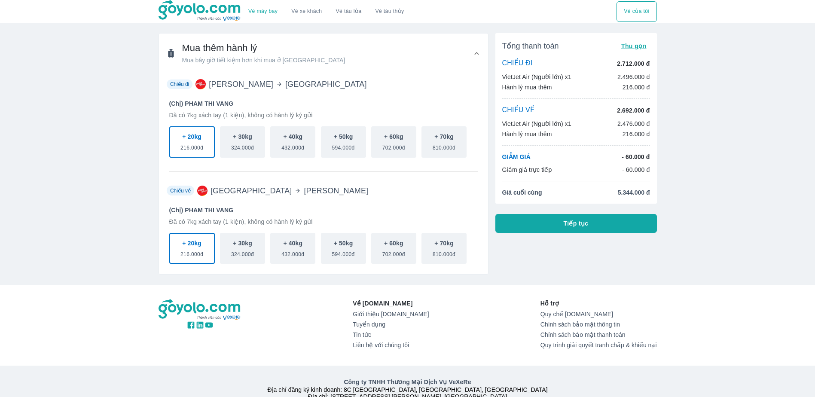
click at [179, 144] on button "+ 20kg 216.000đ" at bounding box center [192, 141] width 46 height 31
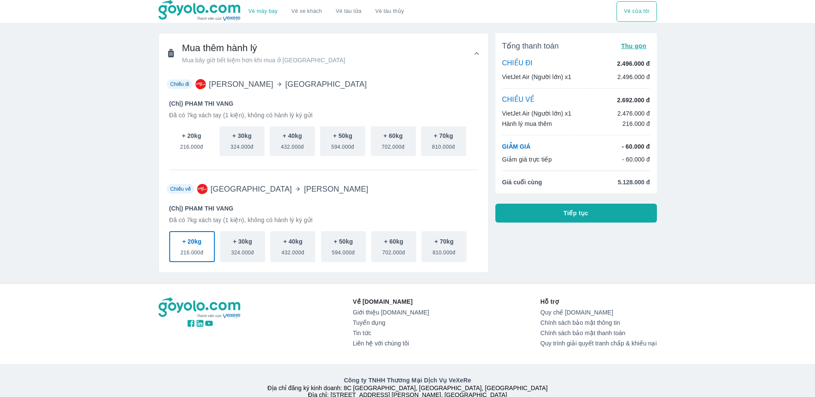
click at [179, 144] on button "+ 20kg 216.000đ" at bounding box center [191, 141] width 45 height 30
